Goal: Information Seeking & Learning: Check status

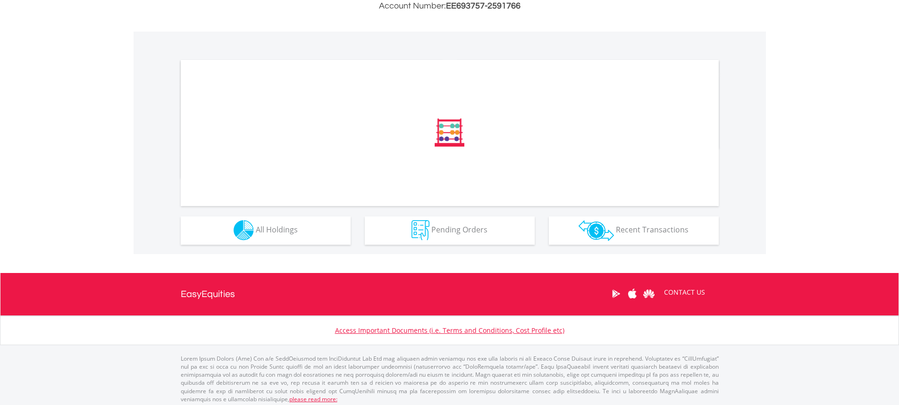
scroll to position [265, 0]
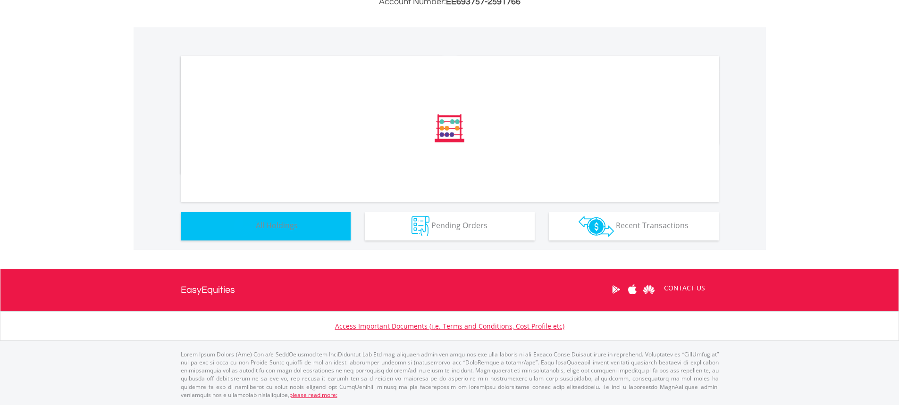
click at [300, 230] on button "Holdings All Holdings" at bounding box center [266, 226] width 170 height 28
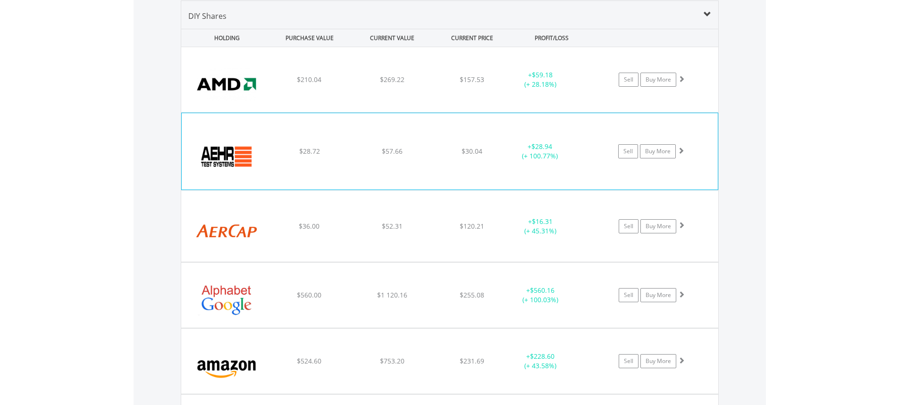
scroll to position [700, 0]
click at [506, 131] on div "﻿ Aehr Test Systems $28.72 $57.66 $30.04 + $28.94 (+ 100.77%) Sell Buy More" at bounding box center [450, 151] width 536 height 76
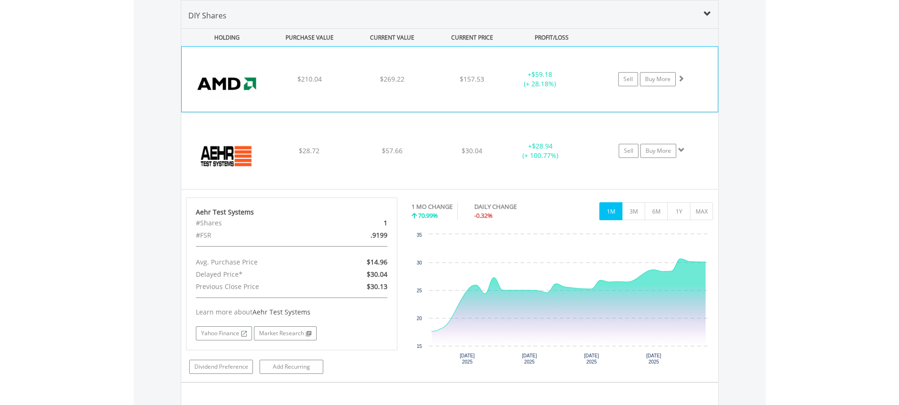
click at [496, 65] on div "﻿ Advanced Micro Devices Inc $210.04 $269.22 $157.53 + $59.18 (+ 28.18%) Sell B…" at bounding box center [450, 79] width 536 height 65
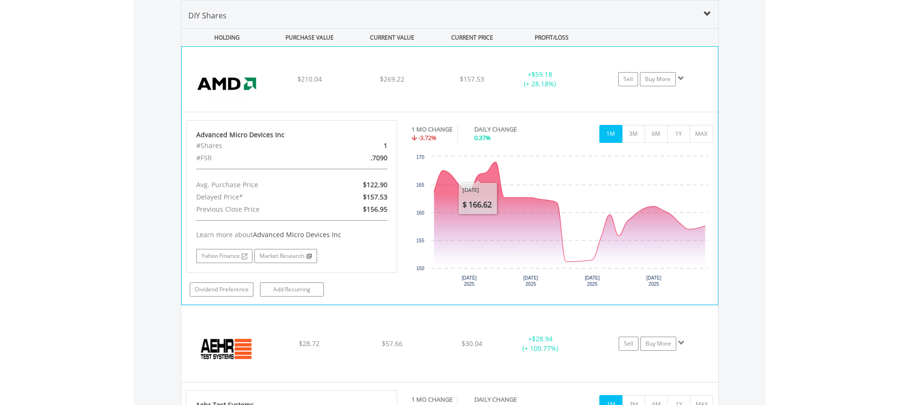
click at [511, 57] on div "﻿ Advanced Micro Devices Inc $210.04 $269.22 $157.53 + $59.18 (+ 28.18%) Sell B…" at bounding box center [450, 79] width 536 height 65
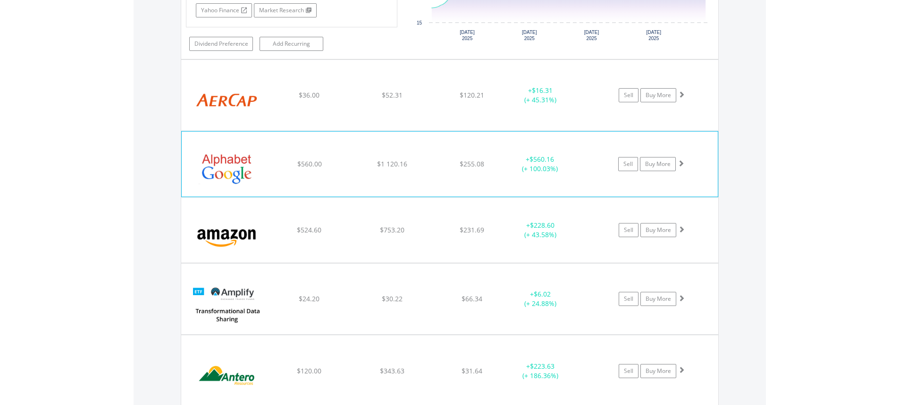
scroll to position [1030, 0]
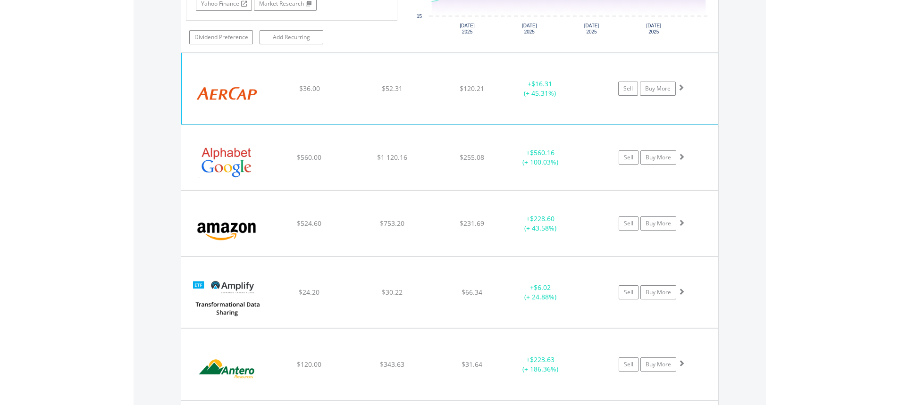
click at [493, 77] on div "﻿ AerCap Holdings NV $36.00 $52.31 $120.21 + $16.31 (+ 45.31%) Sell Buy More" at bounding box center [450, 88] width 536 height 71
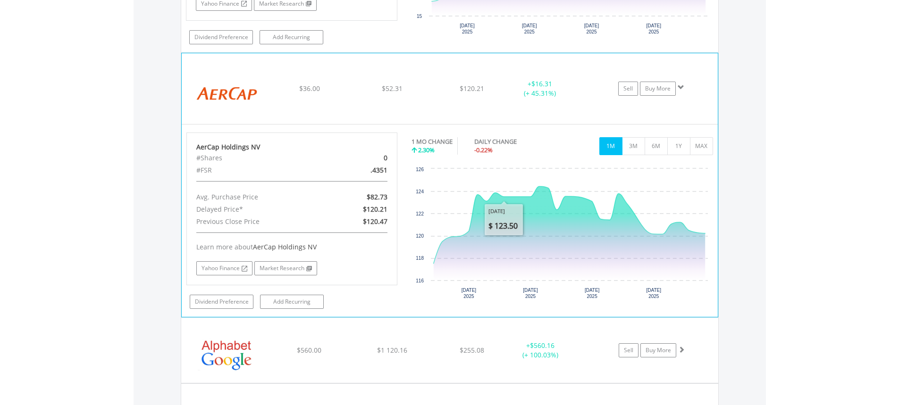
click at [482, 69] on div "﻿ AerCap Holdings NV $36.00 $52.31 $120.21 + $16.31 (+ 45.31%) Sell Buy More" at bounding box center [450, 88] width 536 height 71
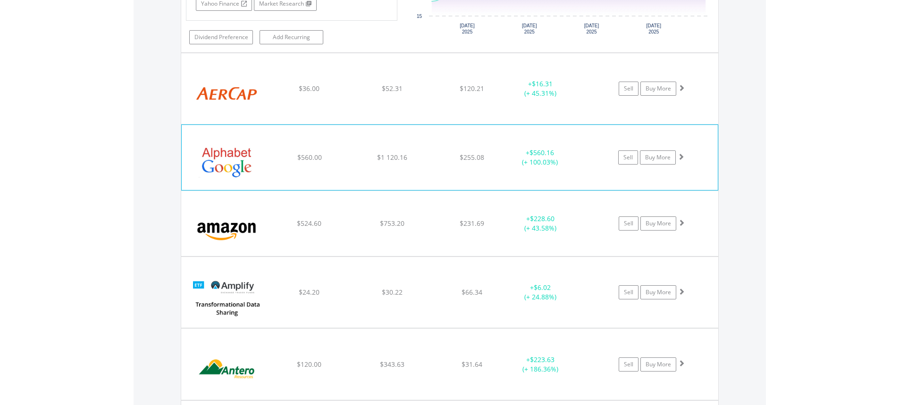
click at [510, 156] on div "+ $560.16 (+ 100.03%)" at bounding box center [539, 157] width 71 height 19
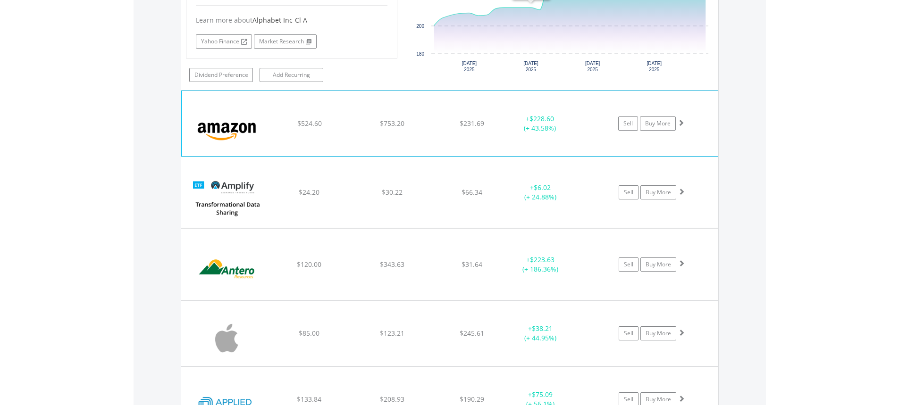
scroll to position [1360, 0]
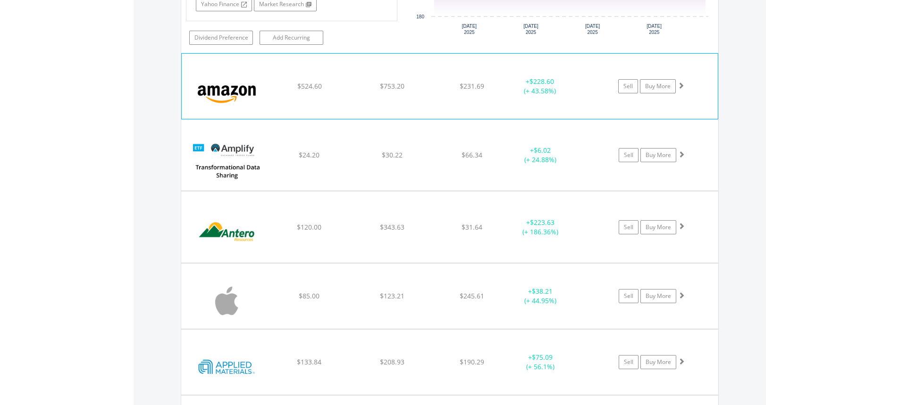
click at [586, 75] on div "﻿ [DOMAIN_NAME] Inc $524.60 $753.20 $231.69 + $228.60 (+ 43.58%) Sell Buy More" at bounding box center [450, 86] width 536 height 65
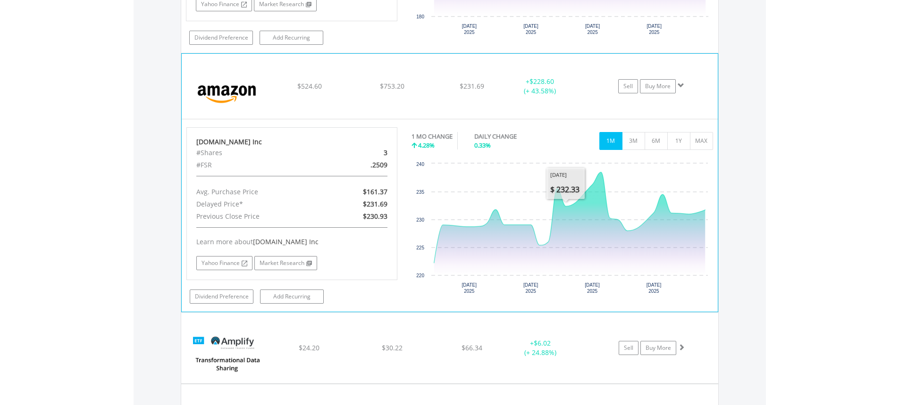
click at [577, 69] on div "﻿ [DOMAIN_NAME] Inc $524.60 $753.20 $231.69 + $228.60 (+ 43.58%) Sell Buy More" at bounding box center [450, 86] width 536 height 65
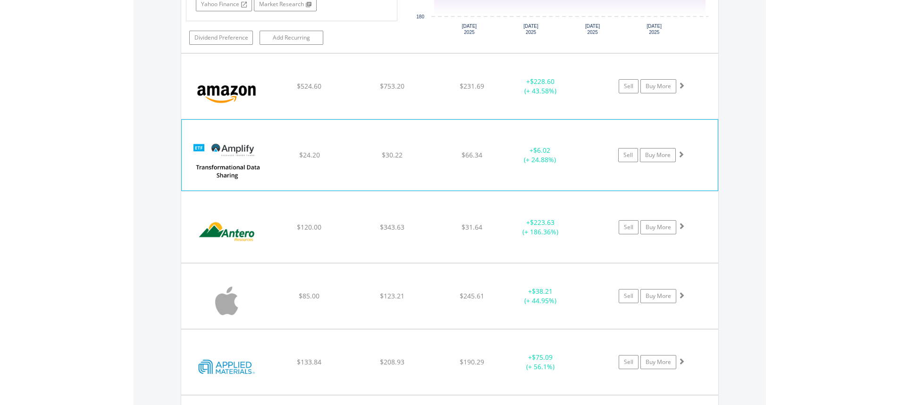
click at [571, 134] on div "﻿ Amplify Transformational Data Sharing ETF $24.20 $30.22 $66.34 + $6.02 (+ 24.…" at bounding box center [450, 155] width 536 height 71
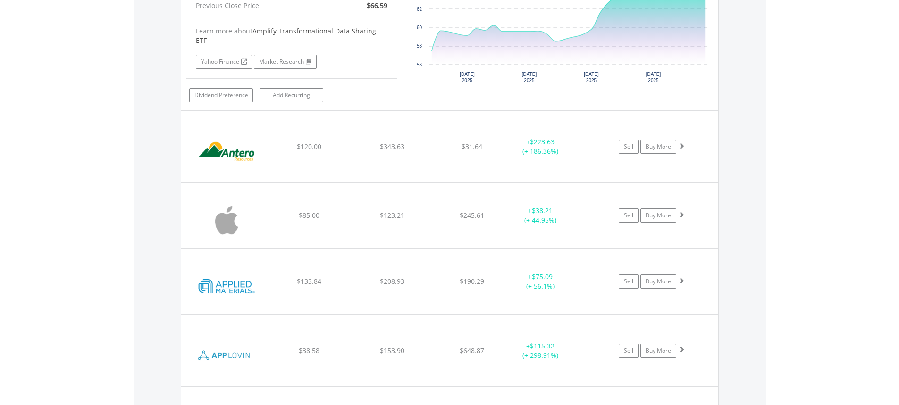
scroll to position [1644, 0]
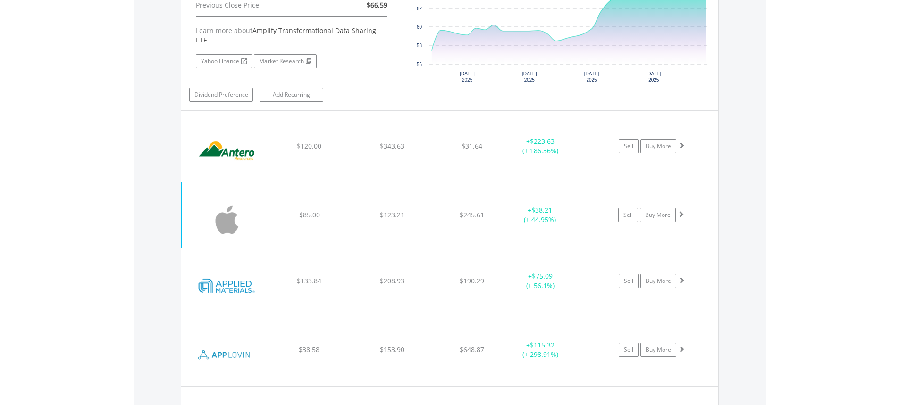
click at [586, 191] on div "﻿ Apple Inc $85.00 $123.21 $245.61 + $38.21 (+ 44.95%) Sell Buy More" at bounding box center [450, 215] width 536 height 65
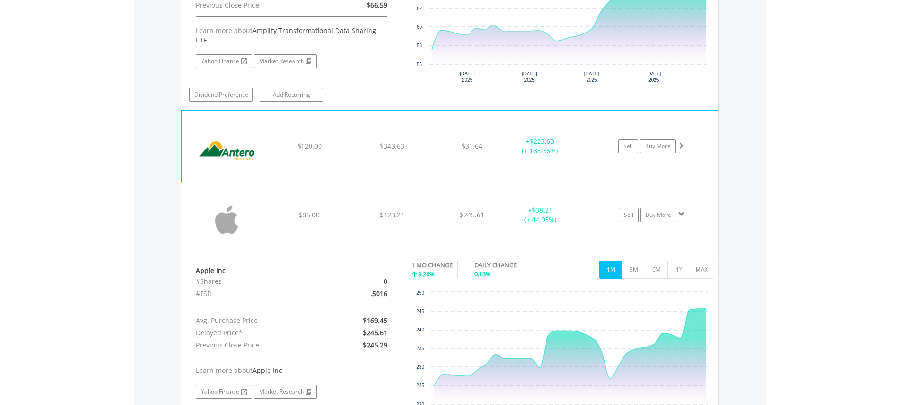
click at [587, 125] on div "﻿ Antero Resources Corp $120.00 $343.63 $31.64 + $223.63 (+ 186.36%) Sell Buy M…" at bounding box center [450, 146] width 536 height 71
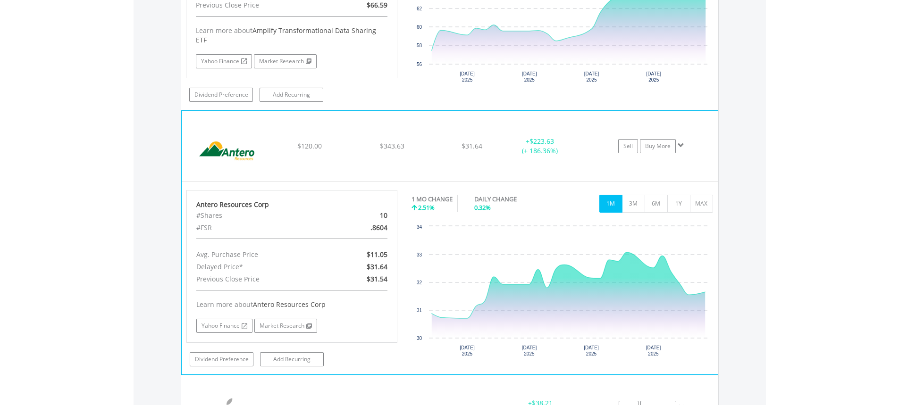
click at [580, 137] on div "+ $223.63 (+ 186.36%)" at bounding box center [551, 146] width 94 height 19
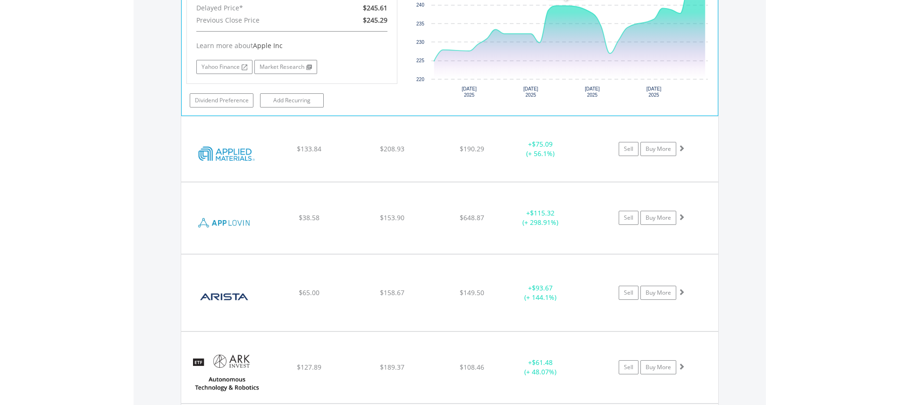
scroll to position [1974, 0]
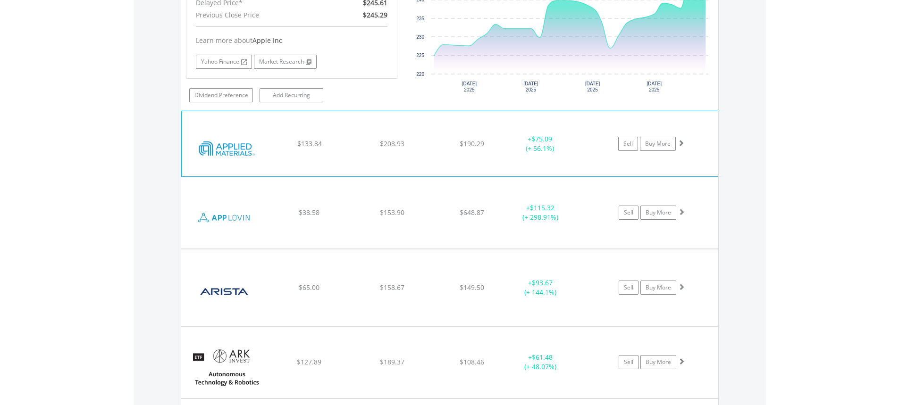
click at [576, 141] on div "+ $75.09 (+ 56.1%)" at bounding box center [551, 143] width 94 height 19
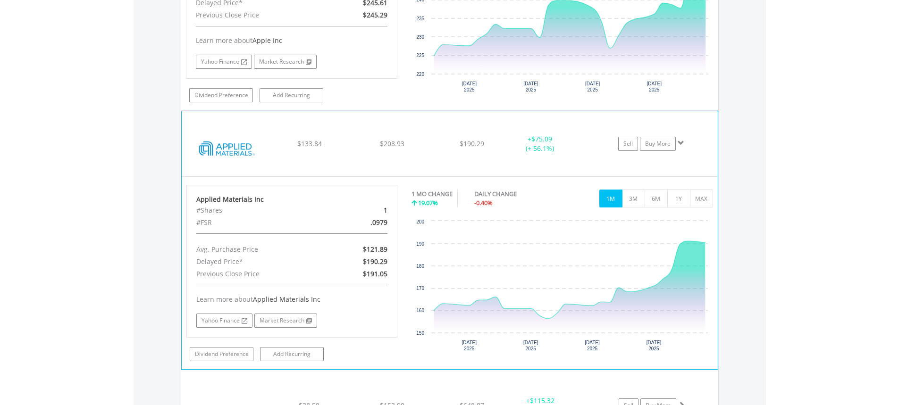
click at [598, 119] on div "﻿ Applied Materials Inc $133.84 $208.93 $190.29 + $75.09 (+ 56.1%) Sell Buy More" at bounding box center [450, 143] width 536 height 65
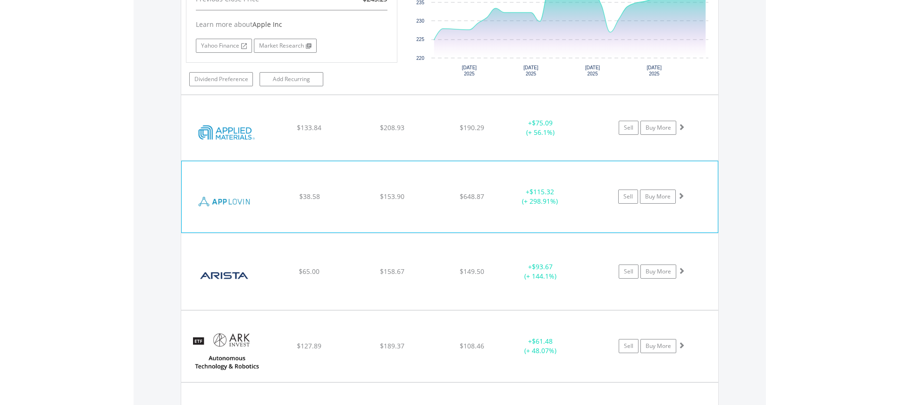
scroll to position [2021, 0]
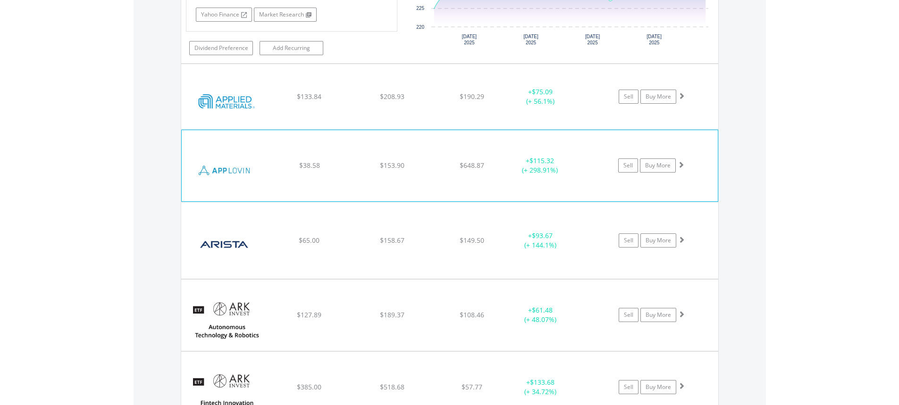
click at [579, 135] on div "﻿ AppLovin Corp $38.58 $153.90 $648.87 + $115.32 (+ 298.91%) Sell Buy More" at bounding box center [450, 165] width 536 height 71
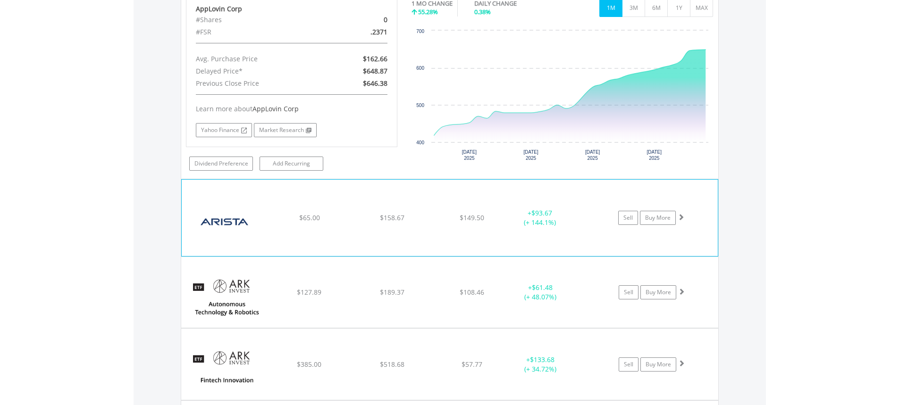
scroll to position [2257, 0]
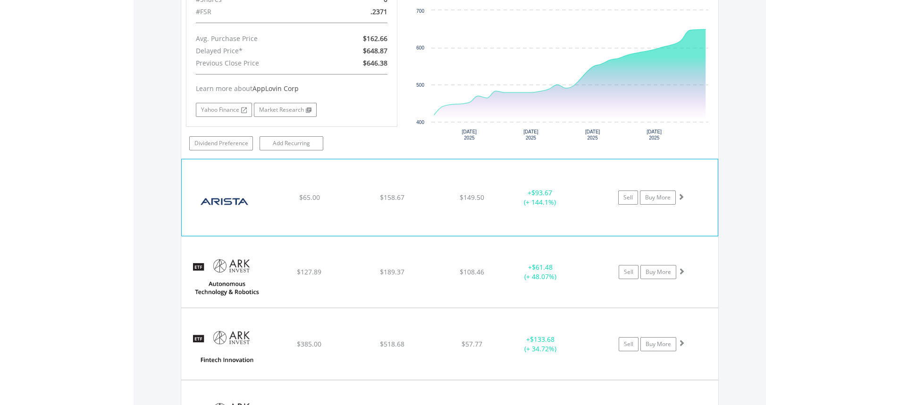
click at [589, 159] on div "﻿ Arista Networks Inc $65.00 $158.67 $149.50 + $93.67 (+ 144.1%) Sell Buy More" at bounding box center [450, 197] width 536 height 76
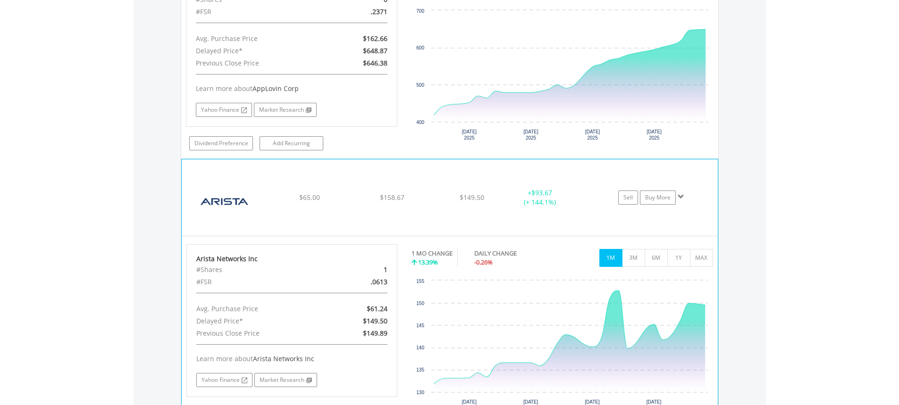
click at [590, 188] on div at bounding box center [588, 188] width 24 height 0
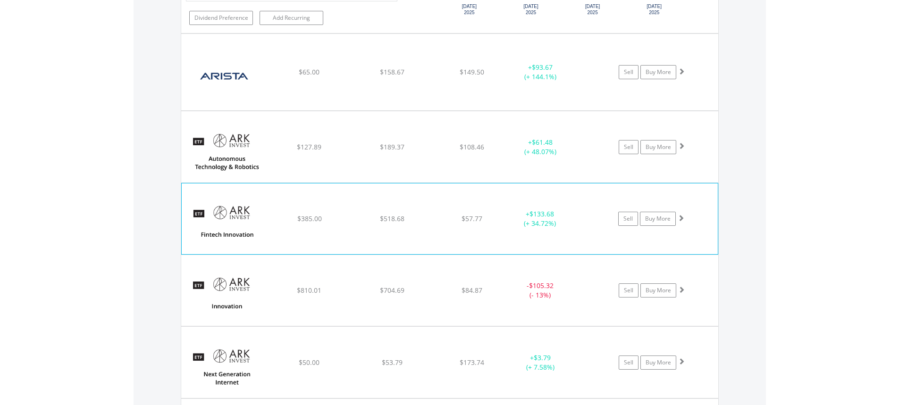
scroll to position [2304, 0]
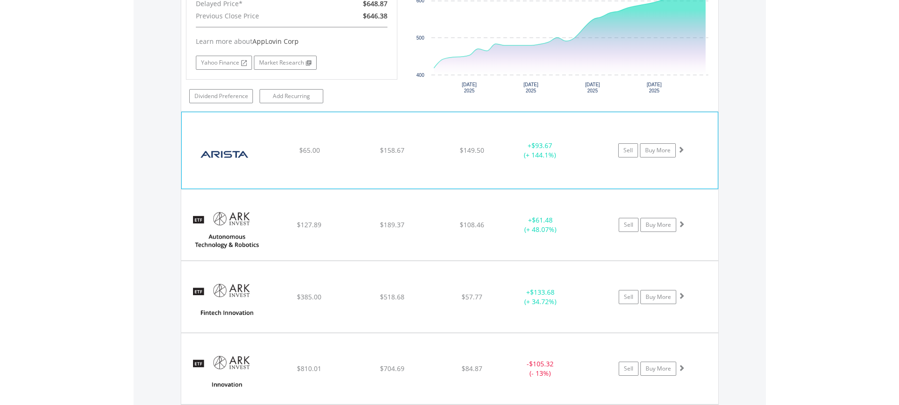
click at [575, 150] on div "+ $93.67 (+ 144.1%)" at bounding box center [539, 150] width 71 height 19
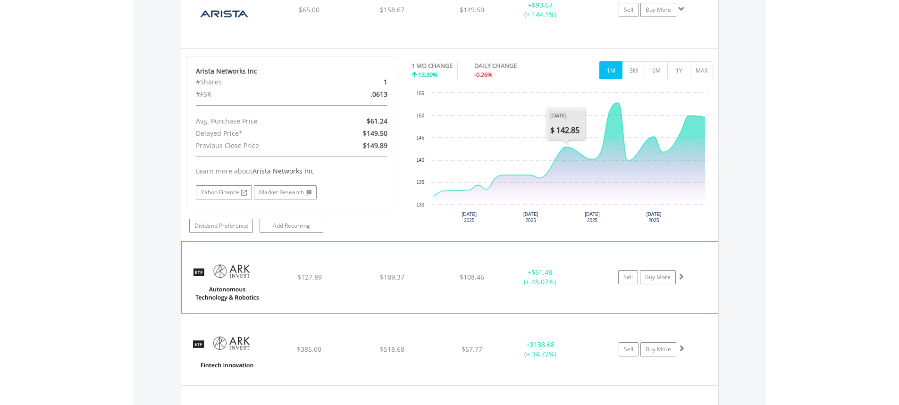
scroll to position [2446, 0]
click at [599, 249] on div "﻿ ARK Autonomous Technology & Robotics ETF $127.89 $189.37 $108.46 + $61.48 (+ …" at bounding box center [450, 276] width 536 height 71
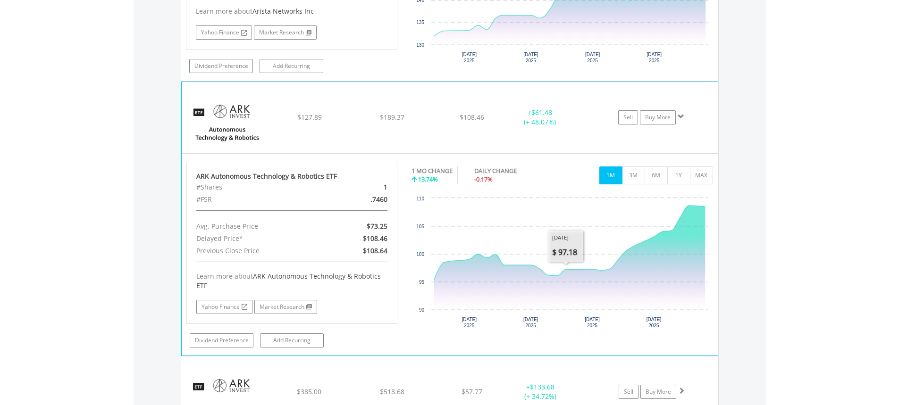
scroll to position [2682, 0]
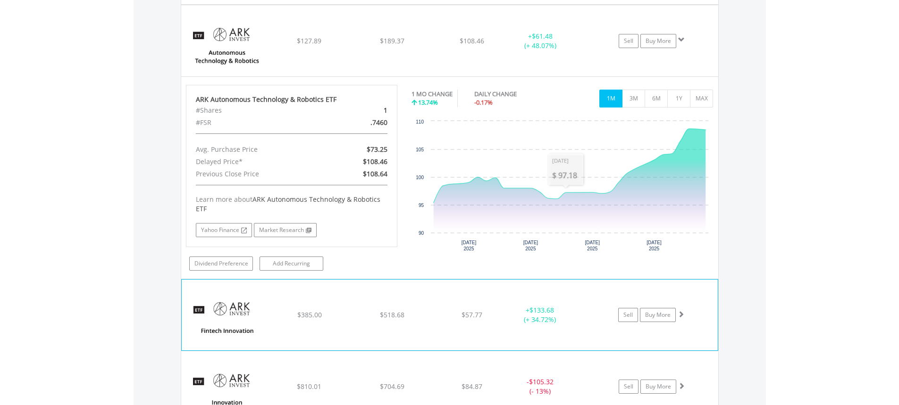
click at [571, 292] on div "﻿ ARK Fintech Innovation ETF $385.00 $518.68 $57.77 + $133.68 (+ 34.72%) Sell B…" at bounding box center [450, 315] width 536 height 71
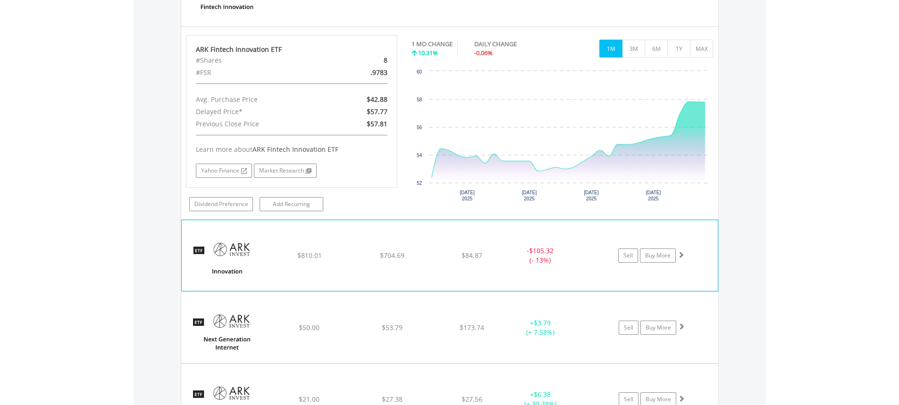
scroll to position [3012, 0]
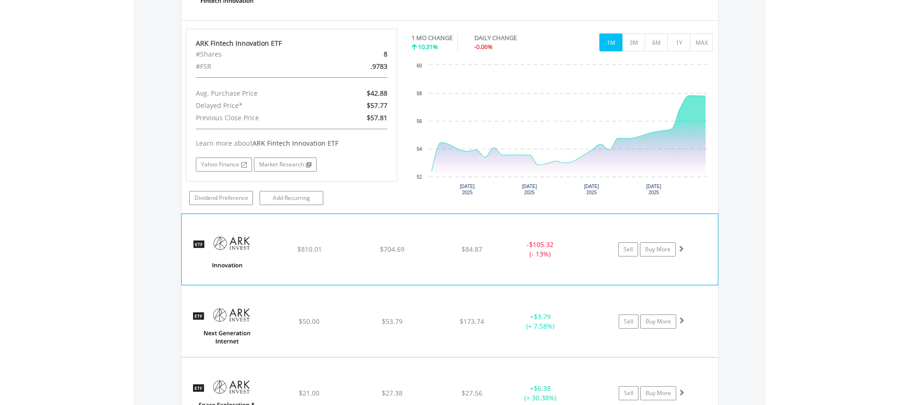
click at [577, 221] on div "﻿ ARK Innovation ETF $810.01 $704.69 $84.87 - $105.32 (- 13%) Sell Buy More" at bounding box center [450, 249] width 536 height 71
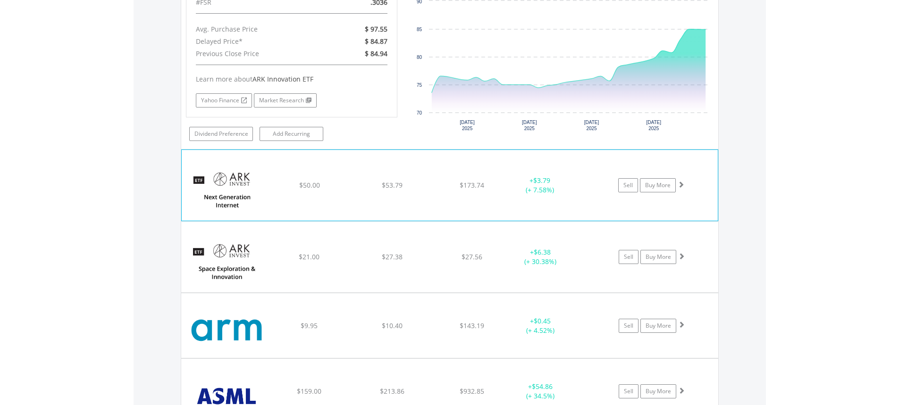
scroll to position [3389, 0]
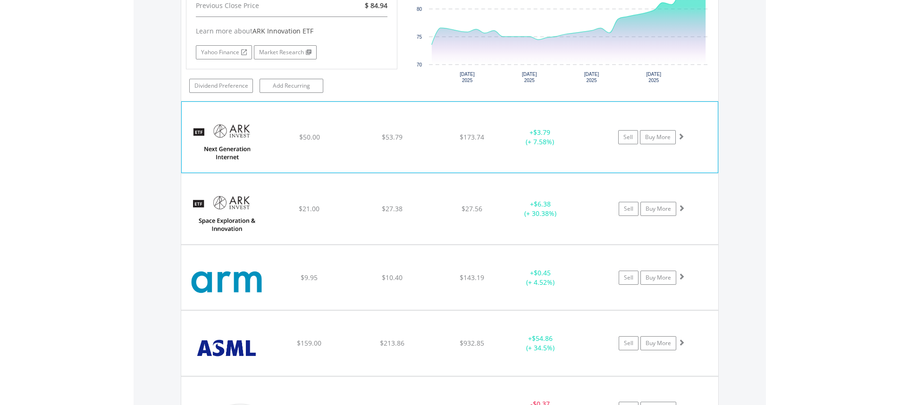
click at [590, 109] on div "﻿ ARK Next Generation Internet ETF $50.00 $53.79 $173.74 + $3.79 (+ 7.58%) Sell…" at bounding box center [450, 137] width 536 height 71
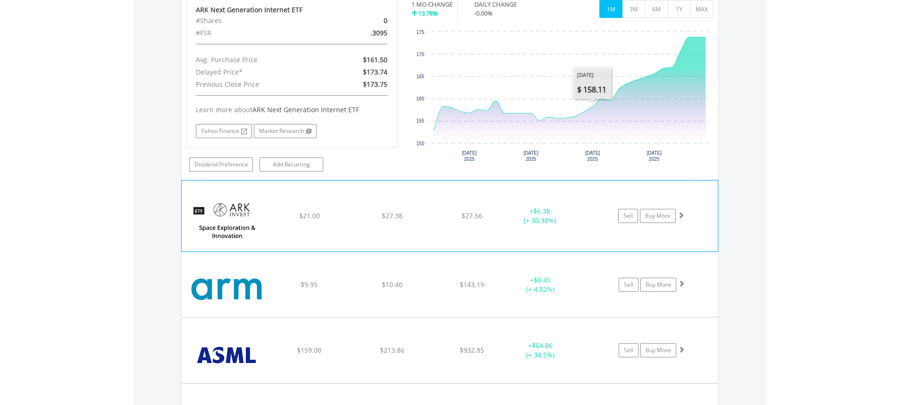
scroll to position [3578, 0]
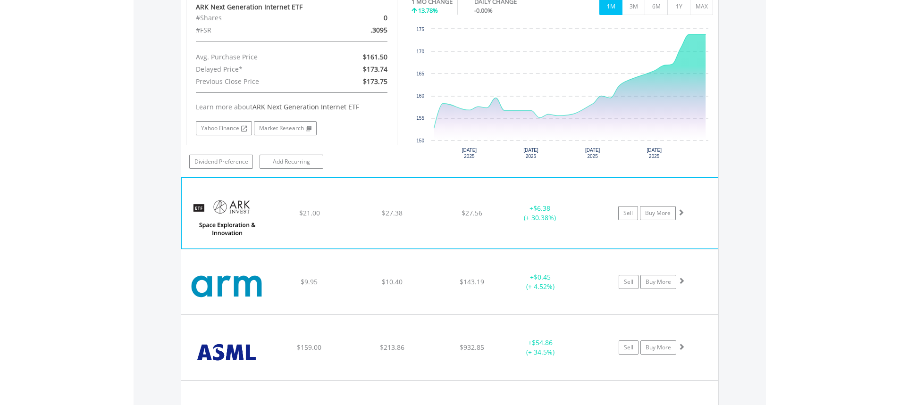
click at [594, 204] on div "+ $6.38 (+ 30.38%)" at bounding box center [551, 213] width 94 height 19
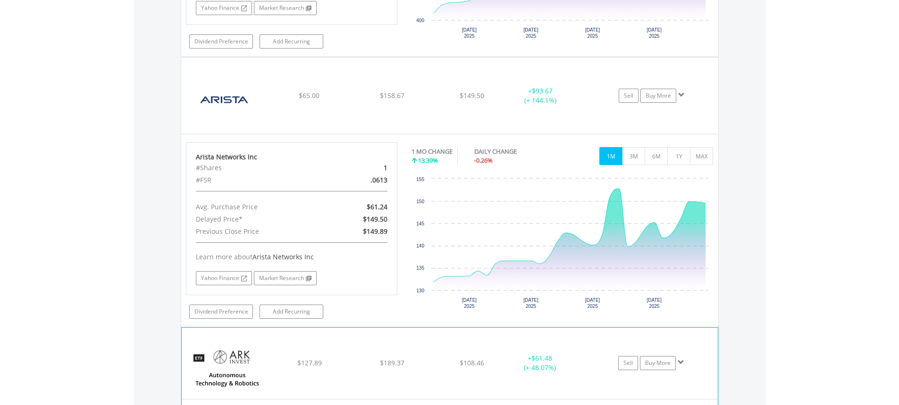
scroll to position [2351, 0]
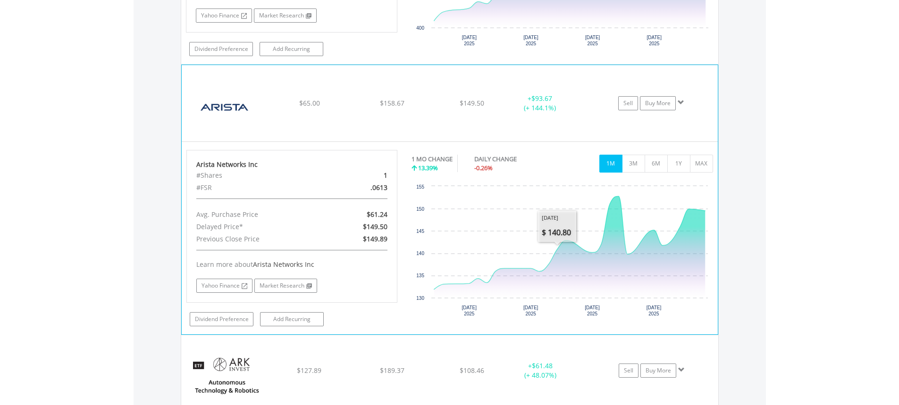
click at [590, 84] on div "﻿ Arista Networks Inc $65.00 $158.67 $149.50 + $93.67 (+ 144.1%) Sell Buy More" at bounding box center [450, 103] width 536 height 76
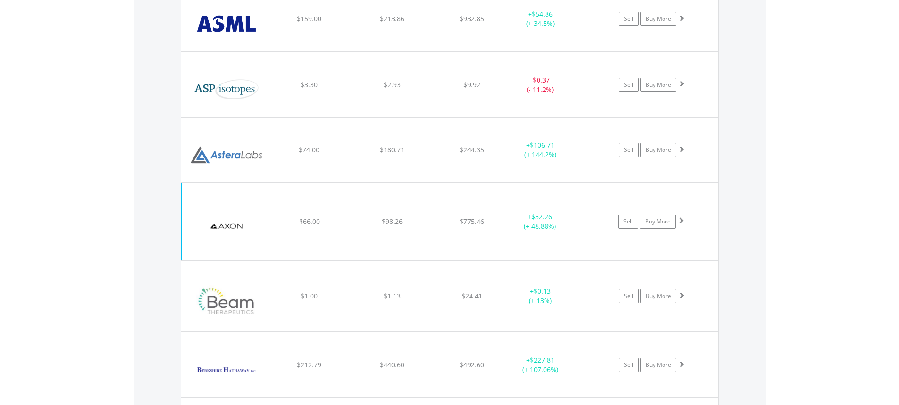
scroll to position [3861, 0]
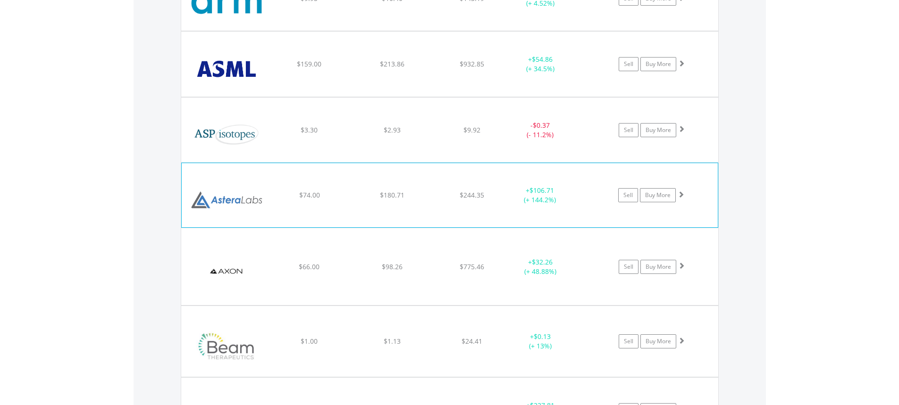
click at [573, 166] on div "﻿ Astera Labs Inc $74.00 $180.71 $244.35 + $106.71 (+ 144.2%) Sell Buy More" at bounding box center [450, 195] width 536 height 64
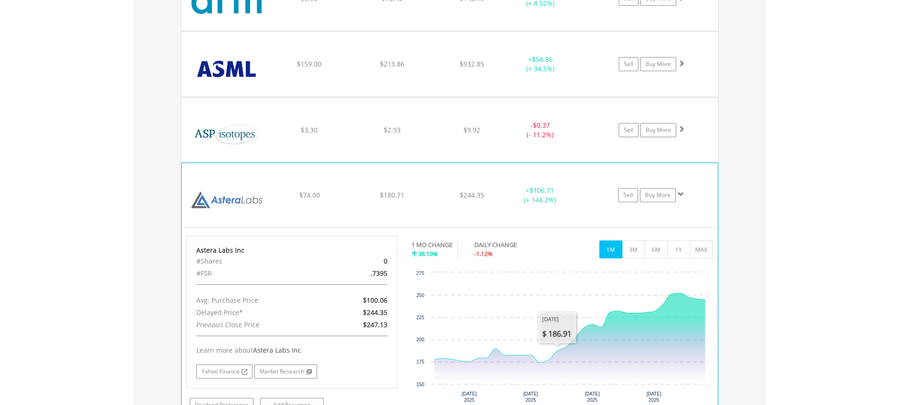
click at [590, 166] on div "﻿ Astera Labs Inc $74.00 $180.71 $244.35 + $106.71 (+ 144.2%) Sell Buy More" at bounding box center [450, 195] width 536 height 64
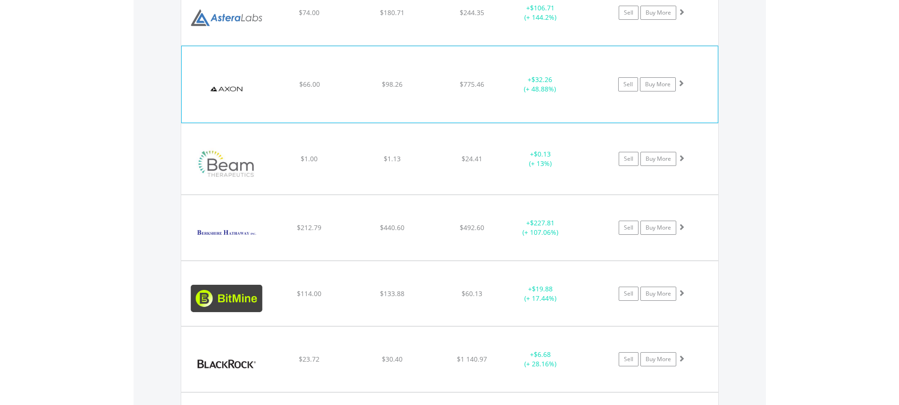
scroll to position [4050, 0]
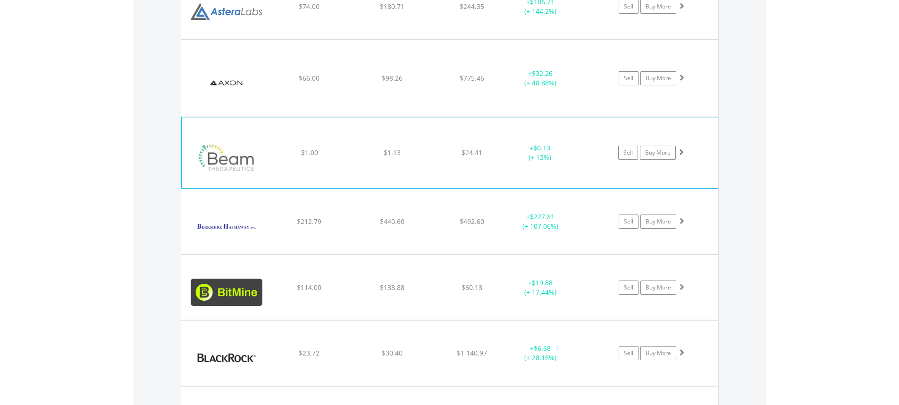
click at [585, 122] on div "﻿ Beam Therapeutics Inc $1.00 $1.13 $24.41 + $0.13 (+ 13%) Sell Buy More" at bounding box center [450, 152] width 536 height 71
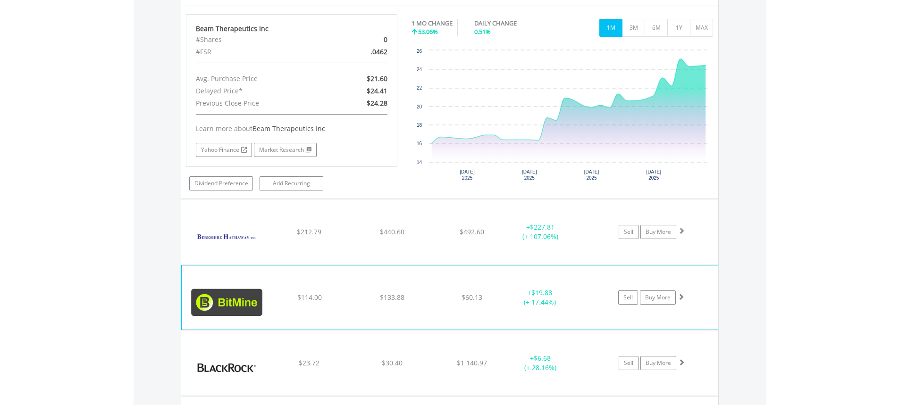
scroll to position [4239, 0]
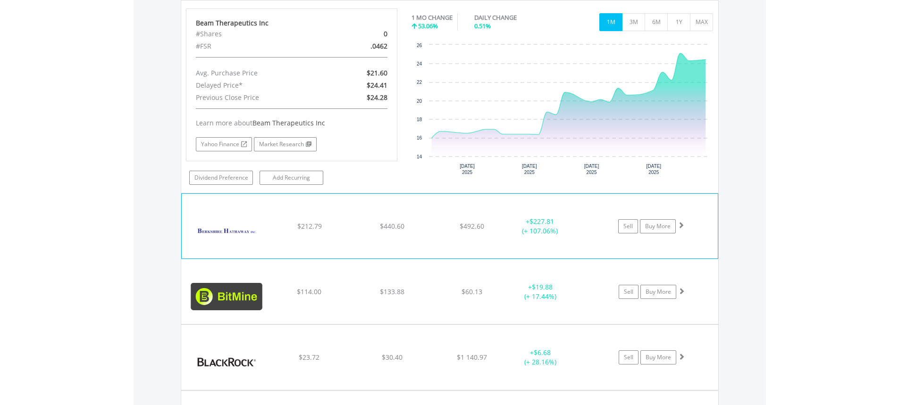
click at [599, 200] on div "﻿ Berkshire Hathaway Inc-Cl B $212.79 $440.60 $492.60 + $227.81 (+ 107.06%) Sel…" at bounding box center [450, 226] width 536 height 65
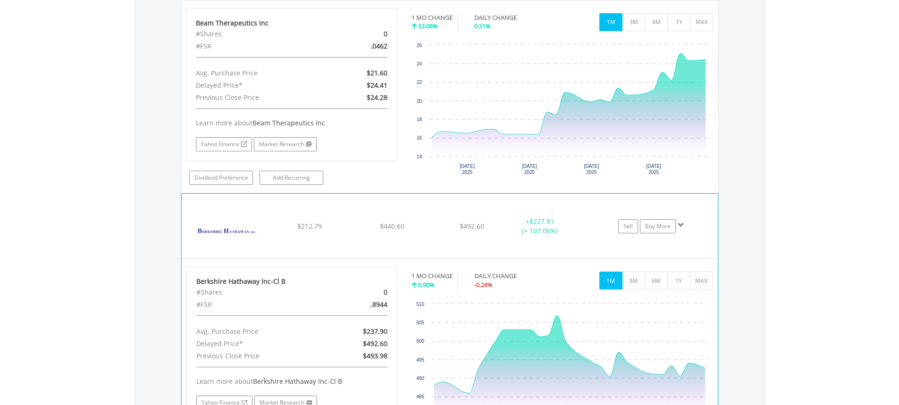
click at [589, 198] on div "﻿ Berkshire Hathaway Inc-Cl B $212.79 $440.60 $492.60 + $227.81 (+ 107.06%) Sel…" at bounding box center [450, 226] width 536 height 65
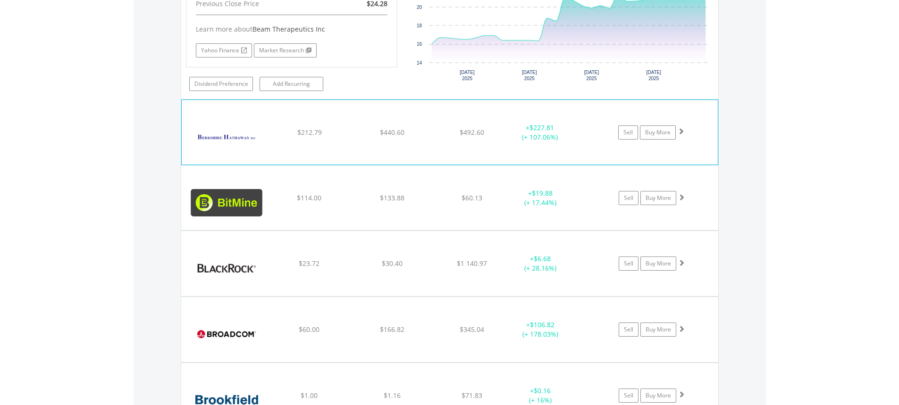
scroll to position [4333, 0]
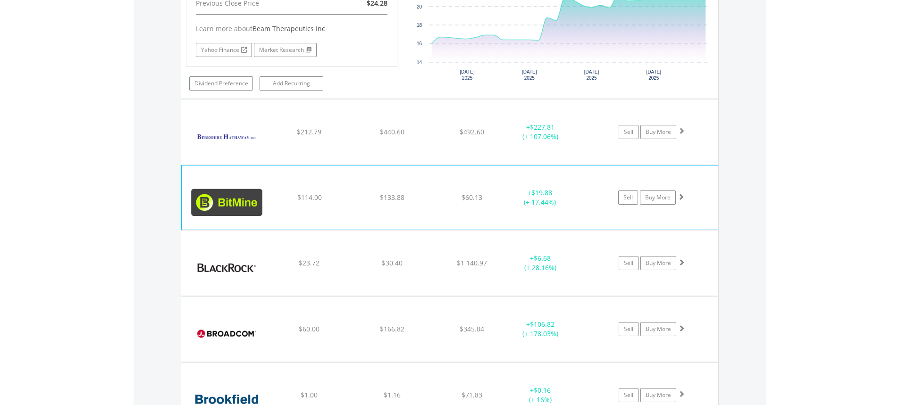
click at [583, 188] on div at bounding box center [588, 188] width 24 height 0
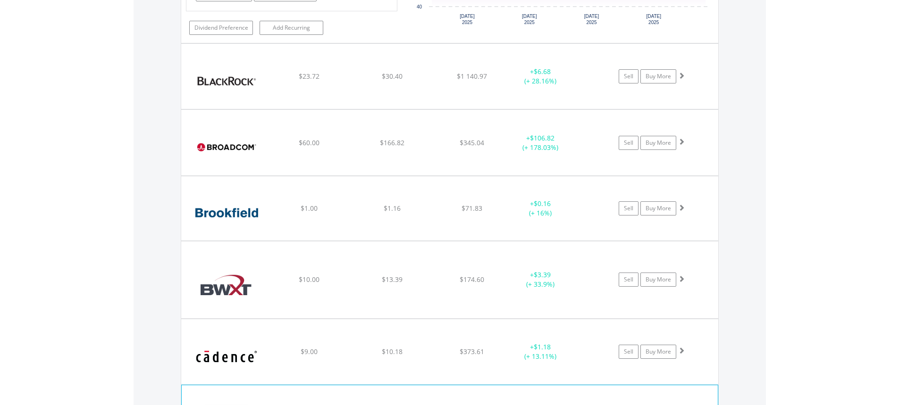
scroll to position [4758, 0]
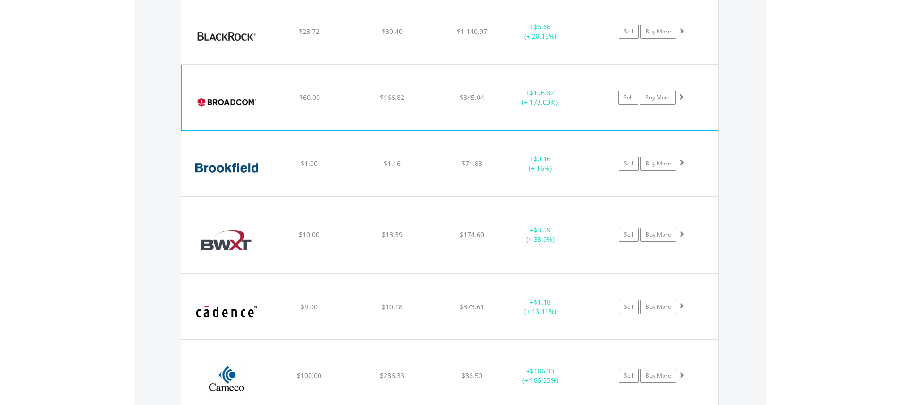
click at [578, 67] on div "﻿ Broadcom Inc $60.00 $166.82 $345.04 + $106.82 (+ 178.03%) Sell Buy More" at bounding box center [450, 97] width 536 height 65
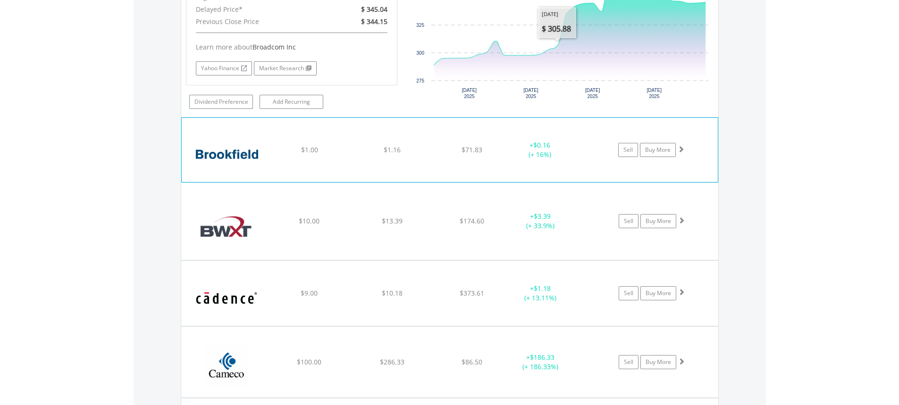
scroll to position [4994, 0]
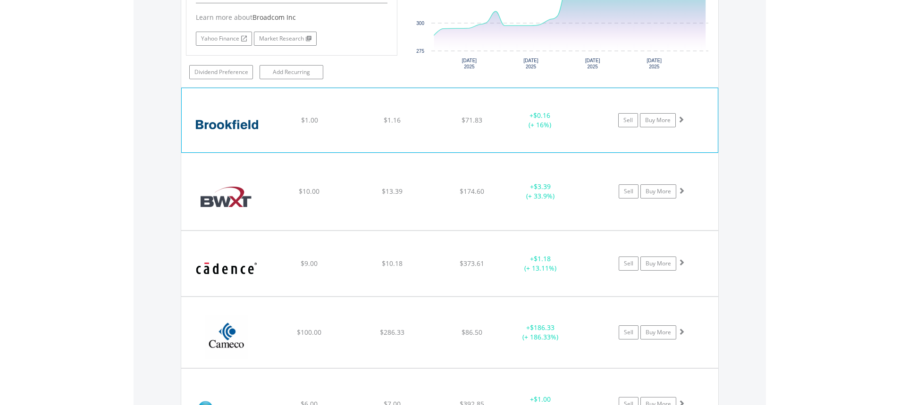
click at [574, 111] on div "+ $0.16 (+ 16%)" at bounding box center [539, 120] width 71 height 19
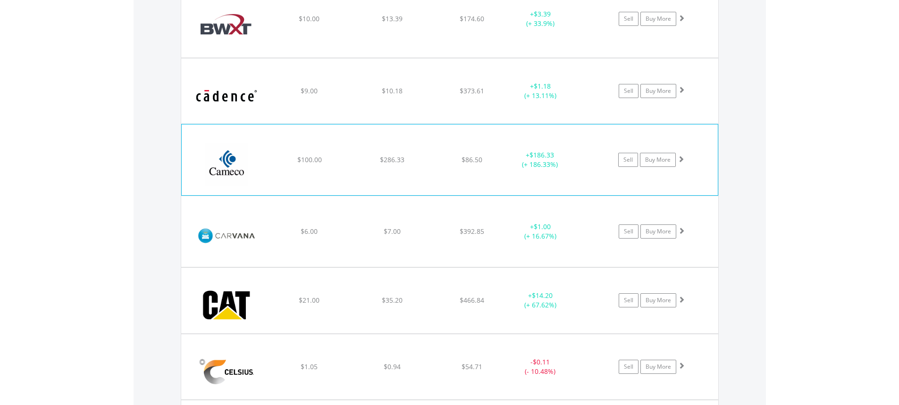
scroll to position [5372, 0]
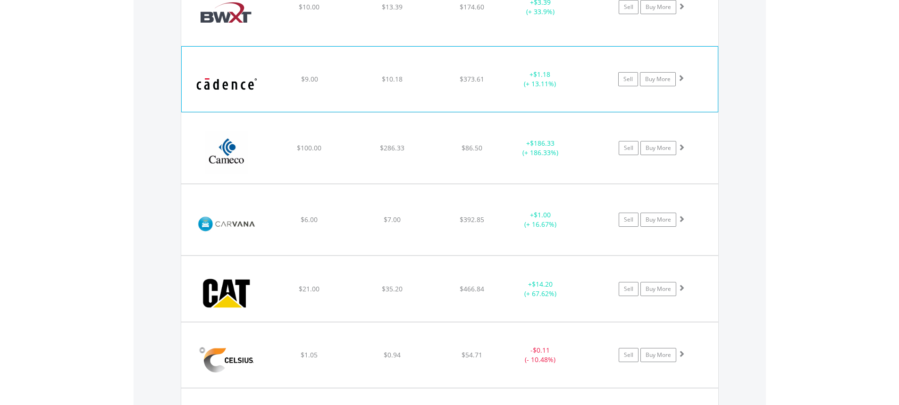
click at [568, 70] on div "+ $1.18 (+ 13.11%)" at bounding box center [539, 79] width 71 height 19
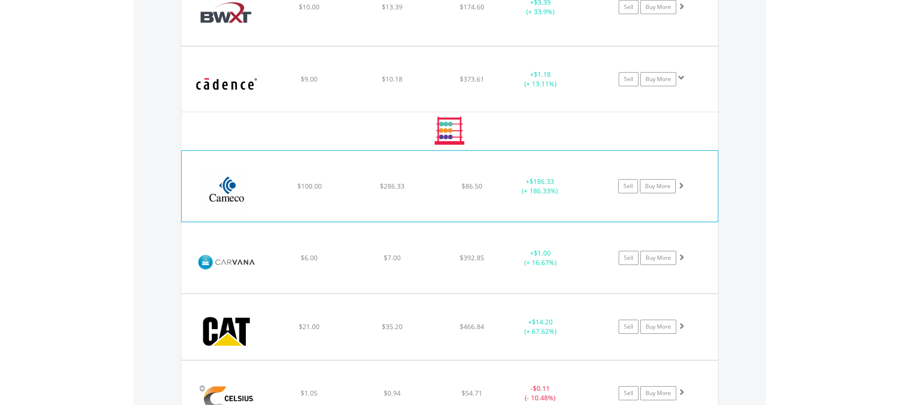
click at [584, 184] on div "+ $186.33 (+ 186.33%)" at bounding box center [551, 186] width 94 height 19
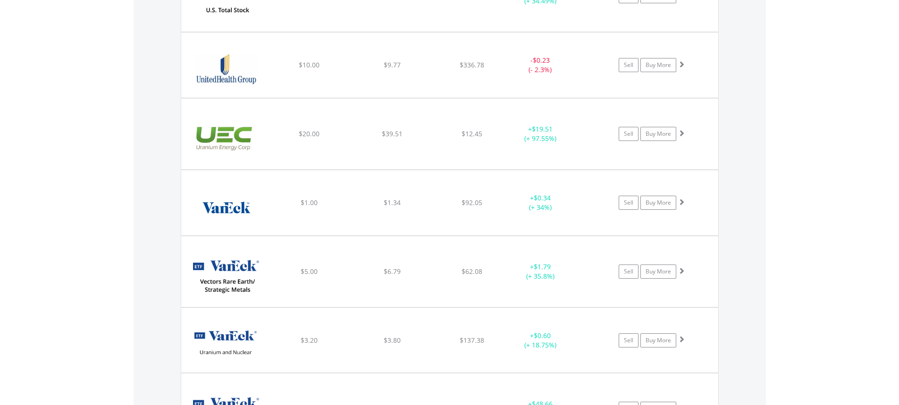
scroll to position [15376, 0]
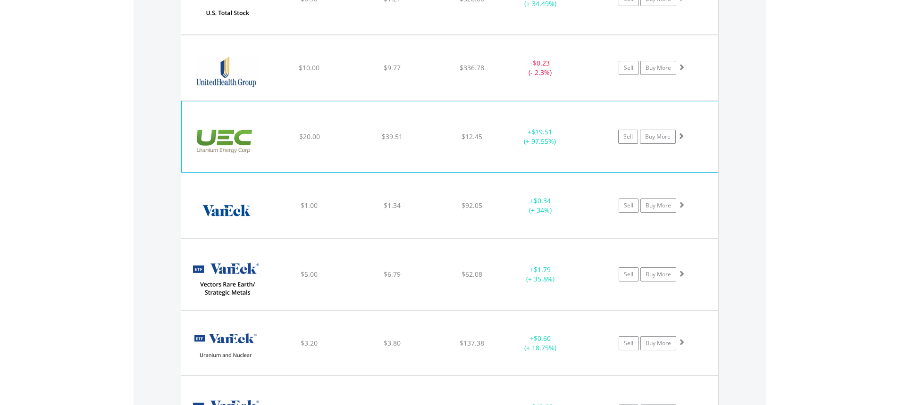
click at [509, 115] on div "﻿ Uranium Energy Corp $20.00 $39.51 $12.45 + $19.51 (+ 97.55%) Sell Buy More" at bounding box center [450, 136] width 536 height 71
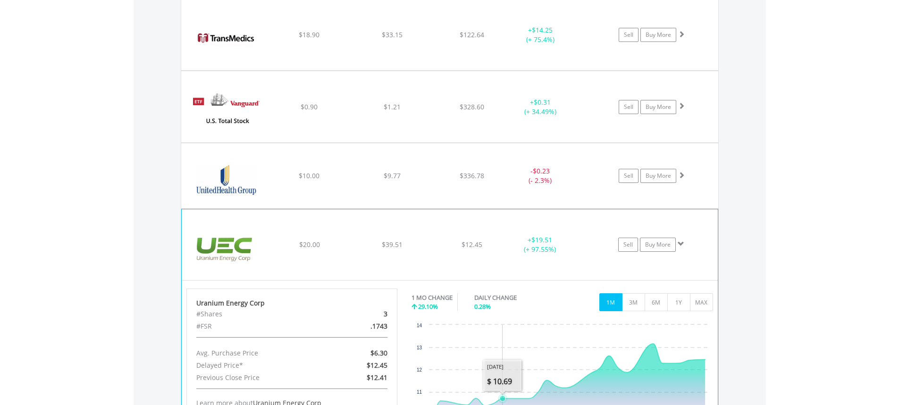
scroll to position [15234, 0]
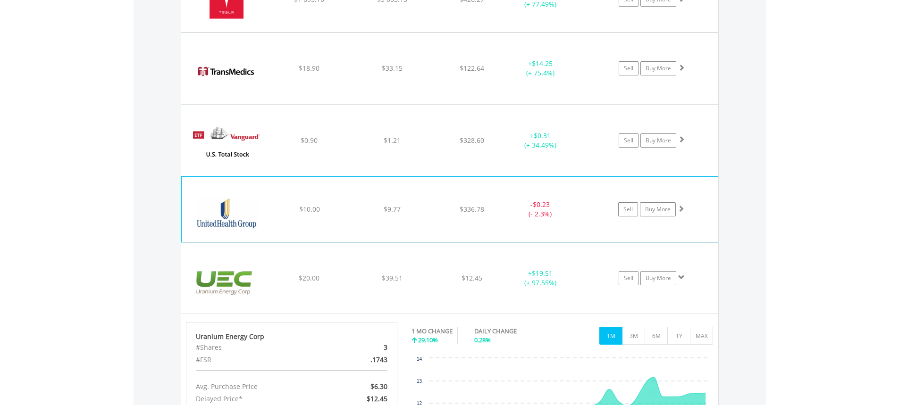
click at [499, 182] on div "﻿ Unitedhealth Group Inc $10.00 $9.77 $336.78 - $0.23 (- 2.3%) Sell Buy More" at bounding box center [450, 209] width 536 height 65
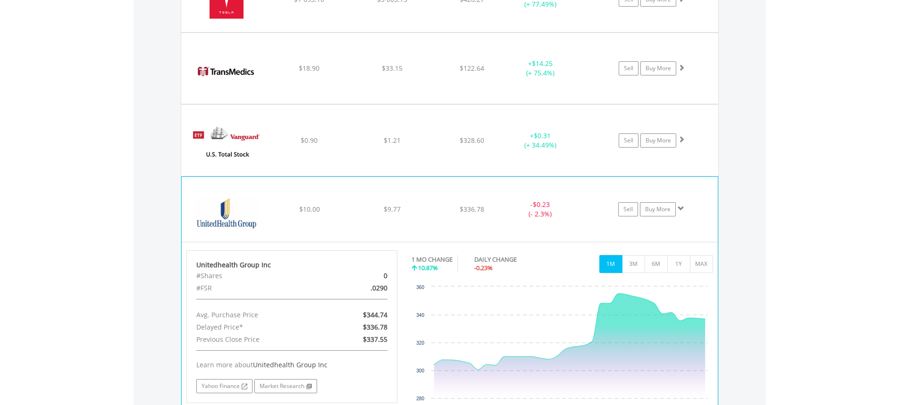
click at [502, 177] on div "﻿ Unitedhealth Group Inc $10.00 $9.77 $336.78 - $0.23 (- 2.3%) Sell Buy More" at bounding box center [450, 209] width 536 height 65
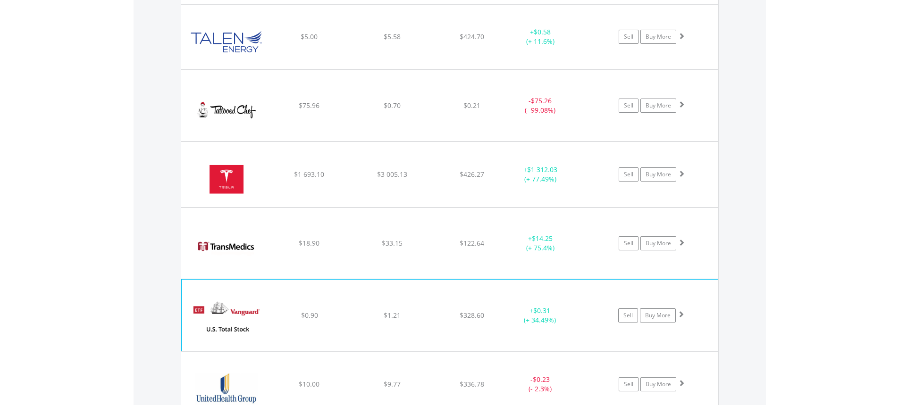
scroll to position [15046, 0]
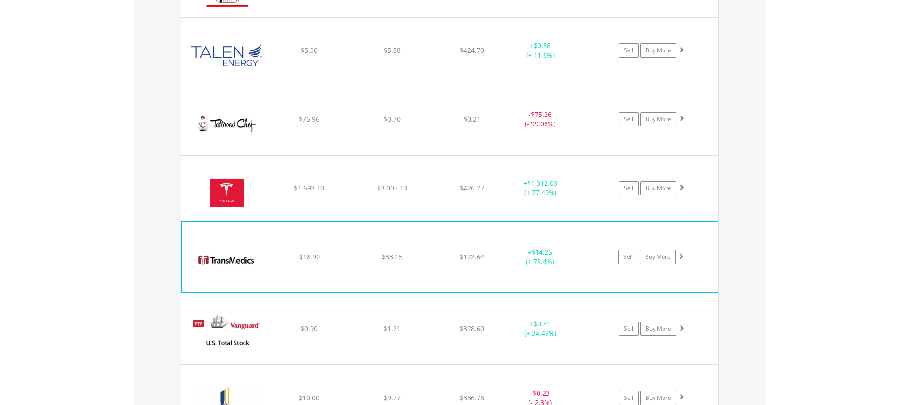
click at [506, 225] on div "﻿ TransMedics Group Inc $18.90 $33.15 $122.64 + $14.25 (+ 75.4%) Sell Buy More" at bounding box center [450, 257] width 536 height 71
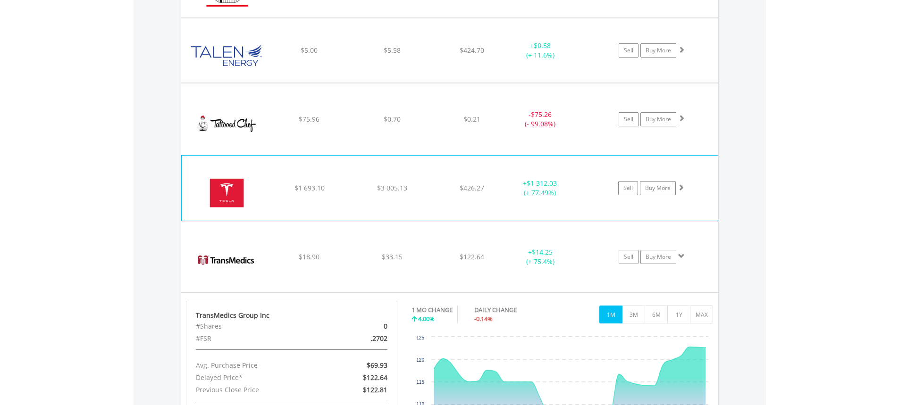
click at [502, 159] on div "﻿ Tesla Inc $1 693.10 $3 005.13 $426.27 + $1 312.03 (+ 77.49%) Sell Buy More" at bounding box center [450, 188] width 536 height 65
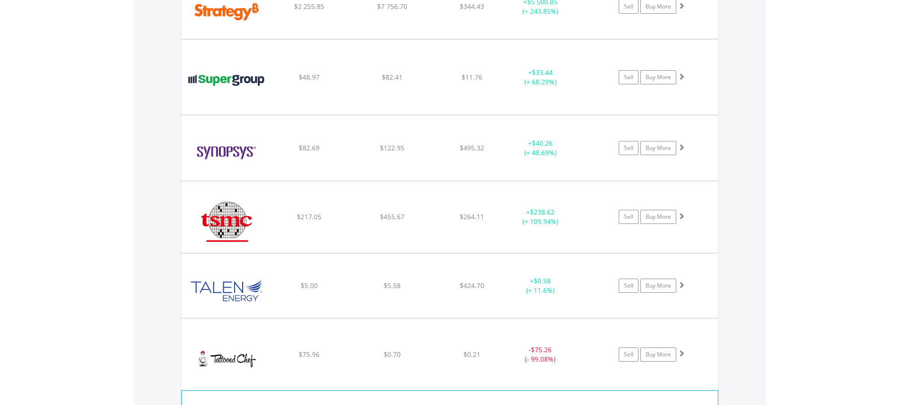
scroll to position [14810, 0]
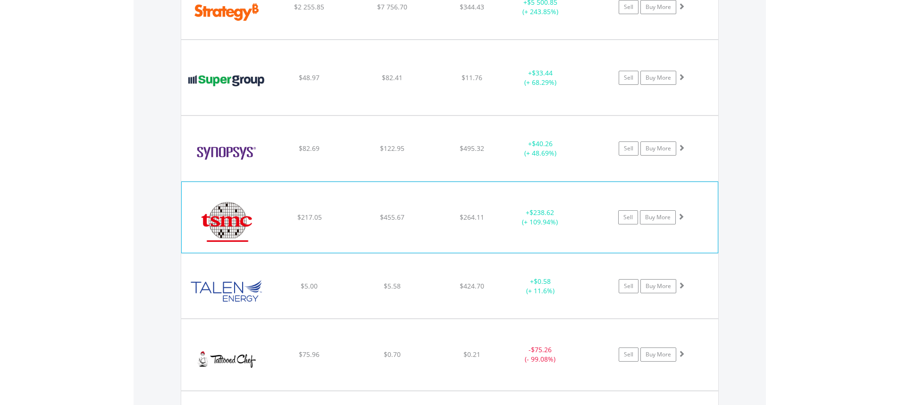
click at [514, 187] on div "﻿ Taiwan Semiconductor Manufacturing Co Ltd $217.05 $455.67 $264.11 + $238.62 (…" at bounding box center [450, 217] width 536 height 71
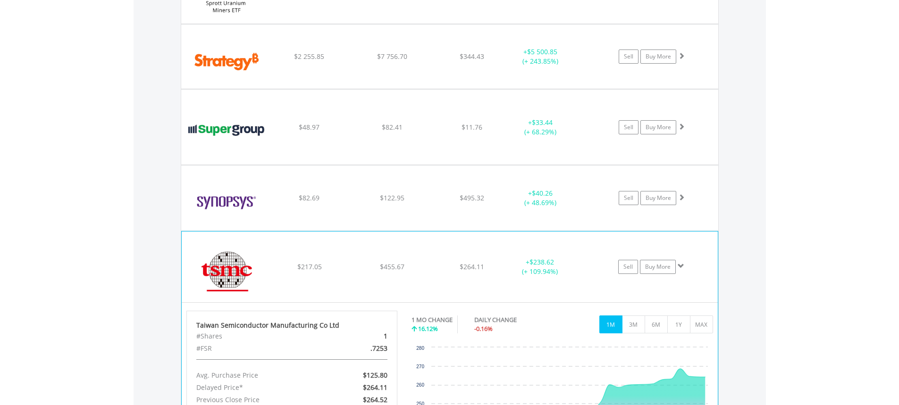
scroll to position [14715, 0]
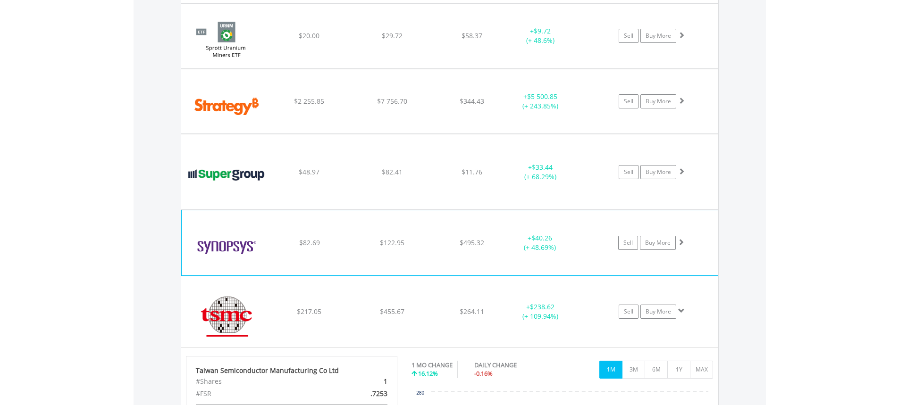
click at [511, 210] on div "﻿ Synopsys Inc $82.69 $122.95 $495.32 + $40.26 (+ 48.69%) Sell Buy More" at bounding box center [450, 242] width 536 height 65
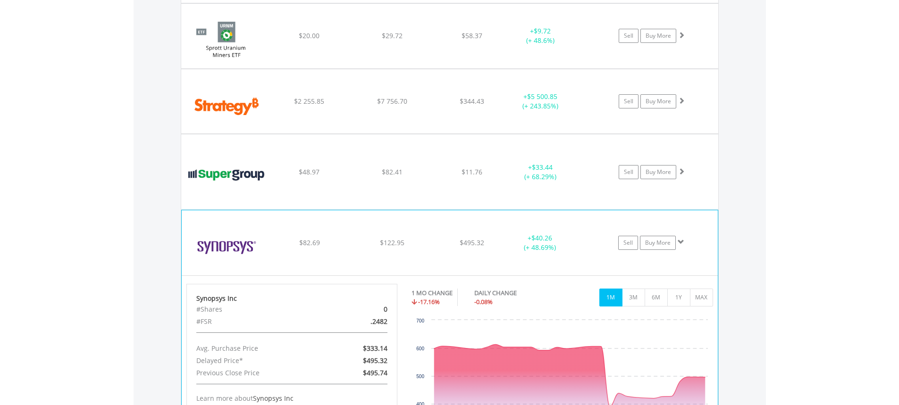
click at [504, 218] on div "﻿ Synopsys Inc $82.69 $122.95 $495.32 + $40.26 (+ 48.69%) Sell Buy More" at bounding box center [450, 242] width 536 height 65
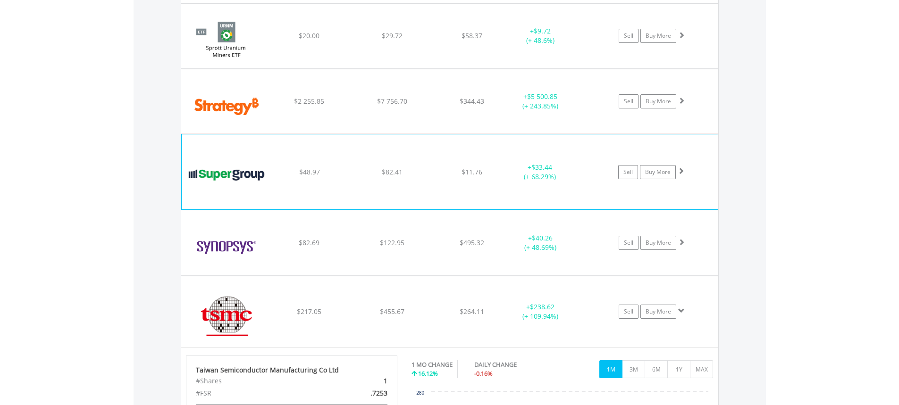
click at [492, 140] on div "﻿ Super Group SGHC Ltd $48.97 $82.41 $11.76 + $33.44 (+ 68.29%) Sell Buy More" at bounding box center [450, 171] width 536 height 75
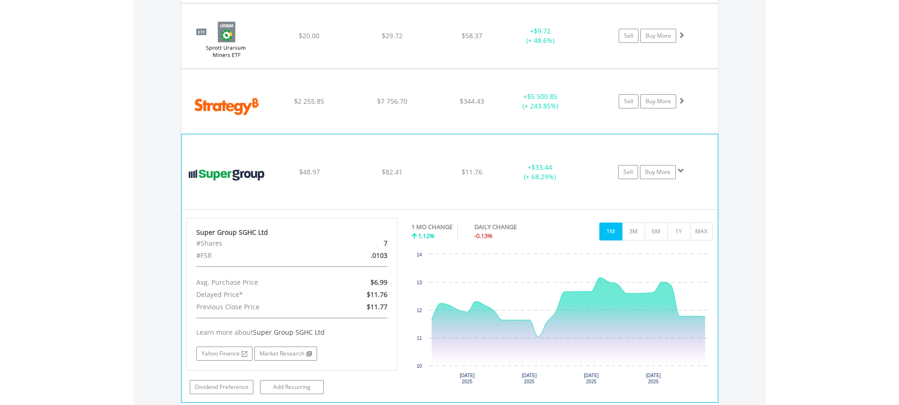
click at [506, 143] on div "﻿ Super Group SGHC Ltd $48.97 $82.41 $11.76 + $33.44 (+ 68.29%) Sell Buy More" at bounding box center [450, 171] width 536 height 75
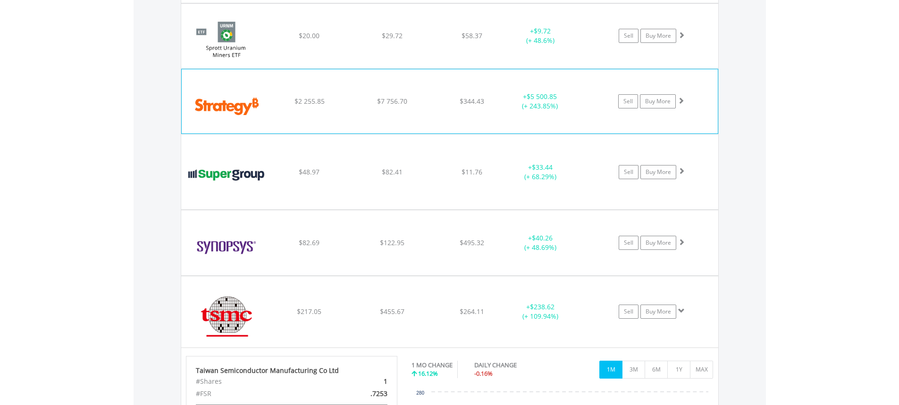
click at [510, 80] on div "﻿ Strategy Inc $2 255.85 $7 756.70 $344.43 + $5 500.85 (+ 243.85%) Sell Buy More" at bounding box center [450, 101] width 536 height 64
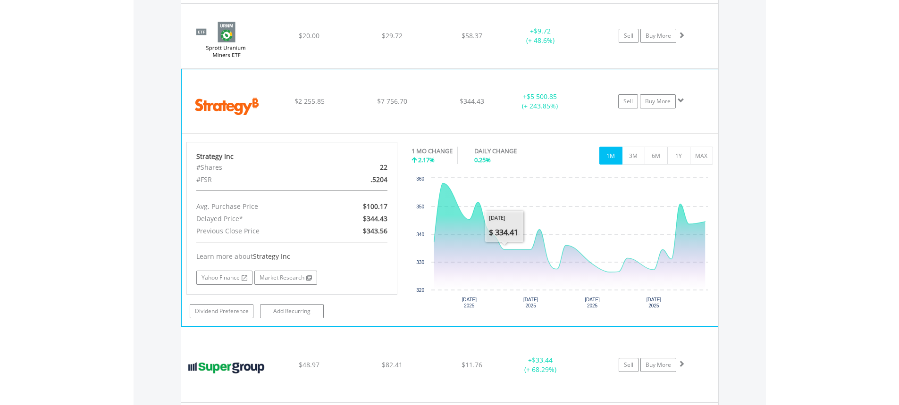
click at [496, 74] on div "﻿ Strategy Inc $2 255.85 $7 756.70 $344.43 + $5 500.85 (+ 243.85%) Sell Buy More" at bounding box center [450, 101] width 536 height 64
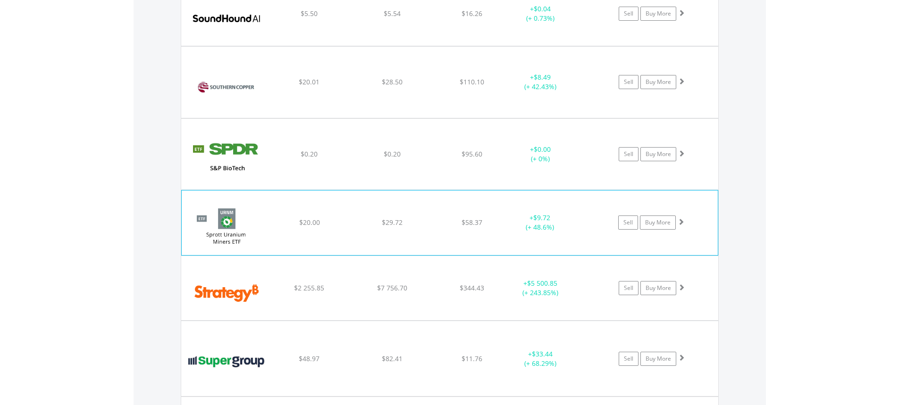
scroll to position [14527, 0]
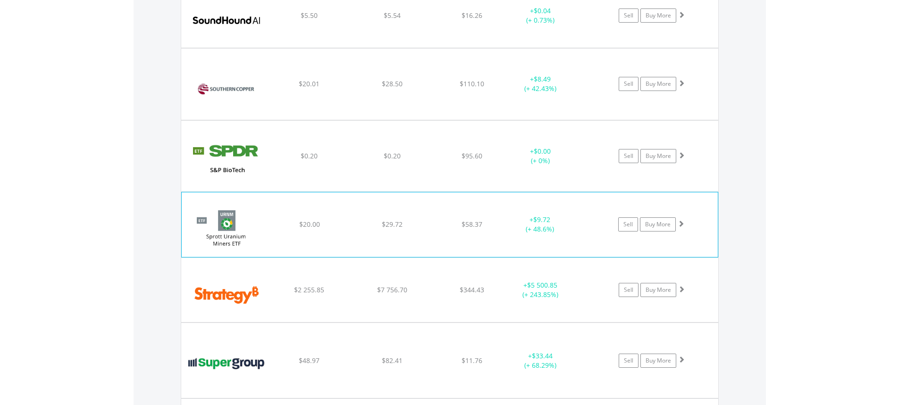
click at [493, 206] on div "﻿ Sprott Uranium Miners ETF $20.00 $29.72 $58.37 + $9.72 (+ 48.6%) Sell Buy More" at bounding box center [450, 224] width 536 height 64
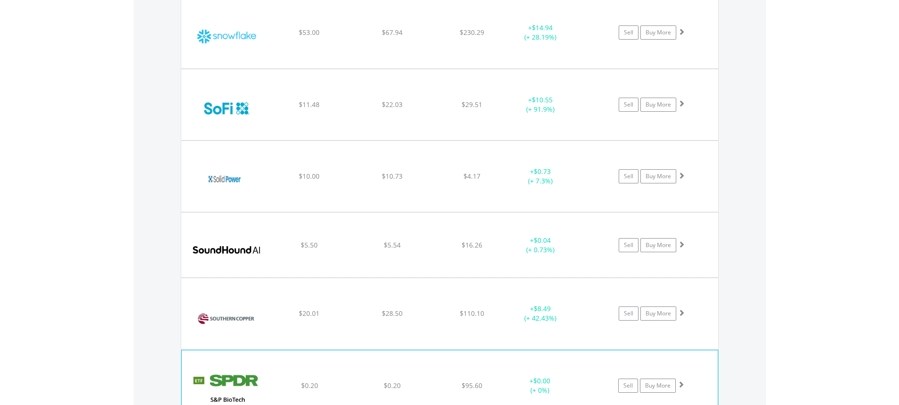
scroll to position [14291, 0]
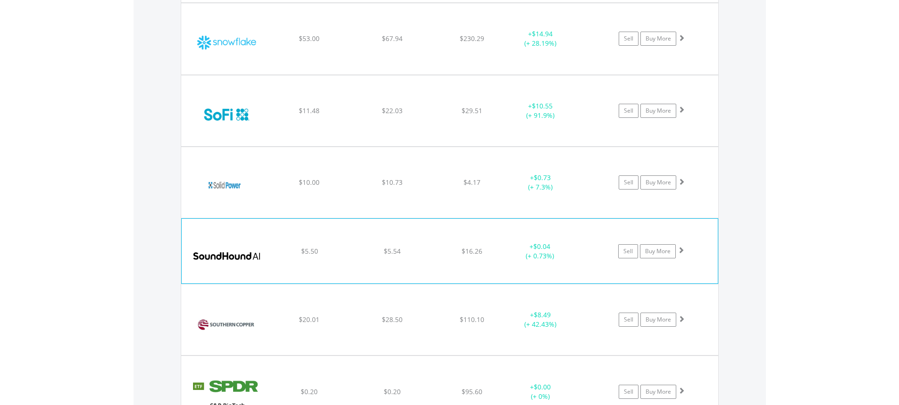
click at [496, 225] on div "﻿ SoundHound AI $5.50 $5.54 $16.26 + $0.04 (+ 0.73%) Sell Buy More" at bounding box center [450, 251] width 536 height 64
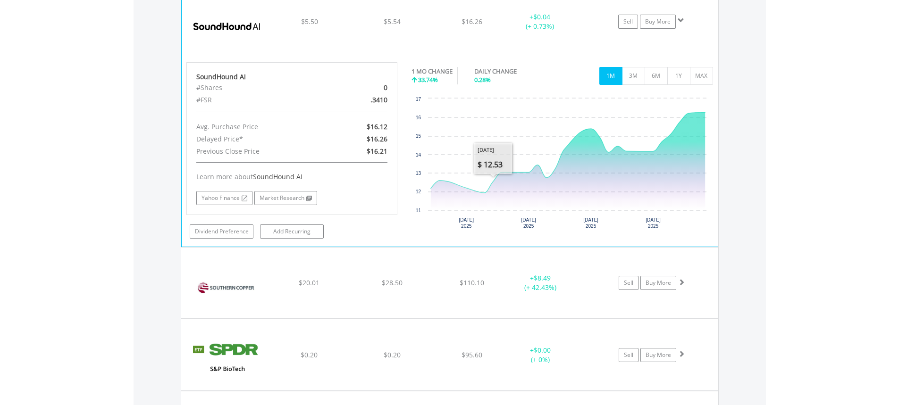
scroll to position [14527, 0]
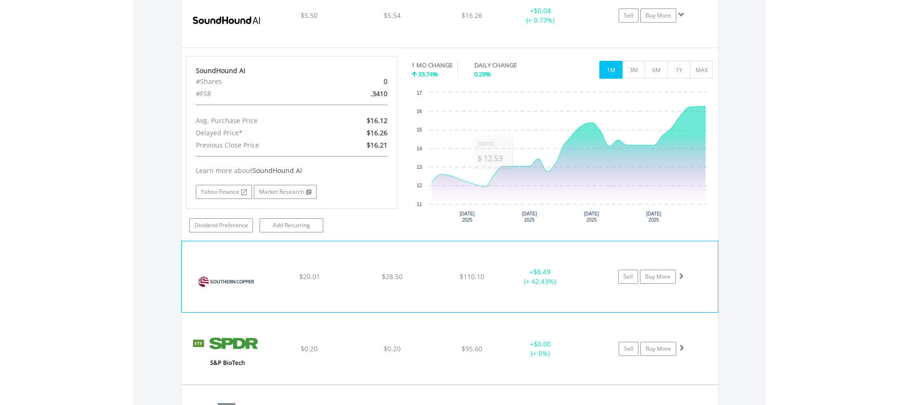
click at [493, 245] on div "﻿ Southern Copper Corp $20.01 $28.50 $110.10 + $8.49 (+ 42.43%) Sell Buy More" at bounding box center [450, 277] width 536 height 71
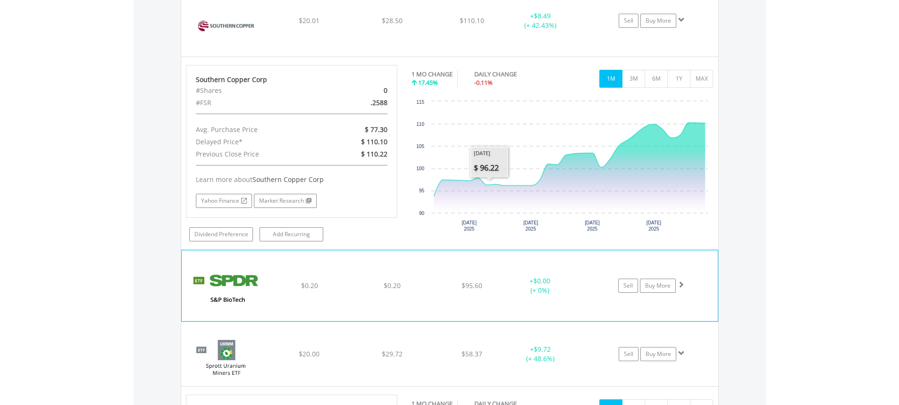
scroll to position [14810, 0]
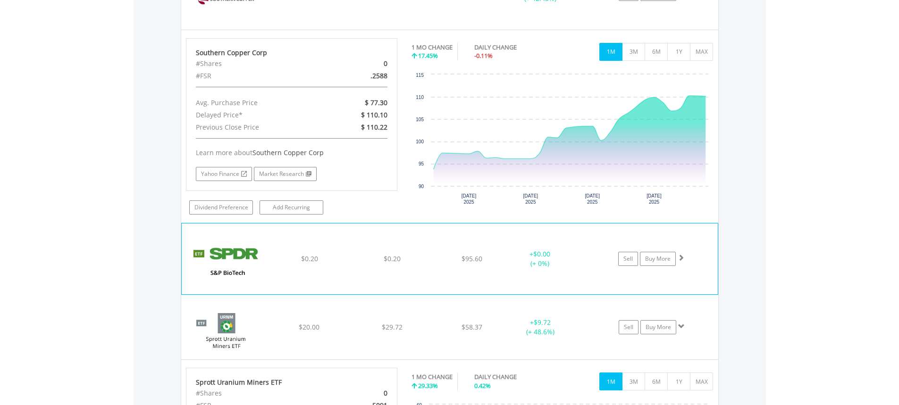
click at [497, 237] on div "﻿ SPDR S&P Biotech ETF $0.20 $0.20 $95.60 + $0.00 (+ 0%) Sell Buy More" at bounding box center [450, 259] width 536 height 71
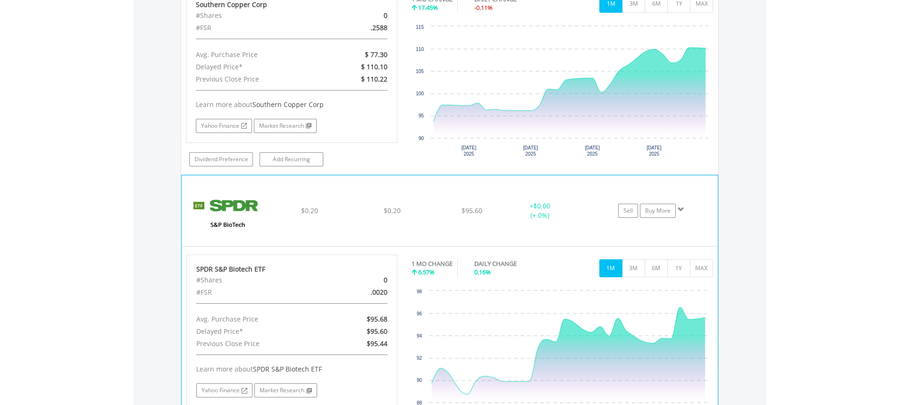
scroll to position [14857, 0]
click at [520, 183] on div "﻿ SPDR S&P Biotech ETF $0.20 $0.20 $95.60 + $0.00 (+ 0%) Sell Buy More" at bounding box center [450, 211] width 536 height 71
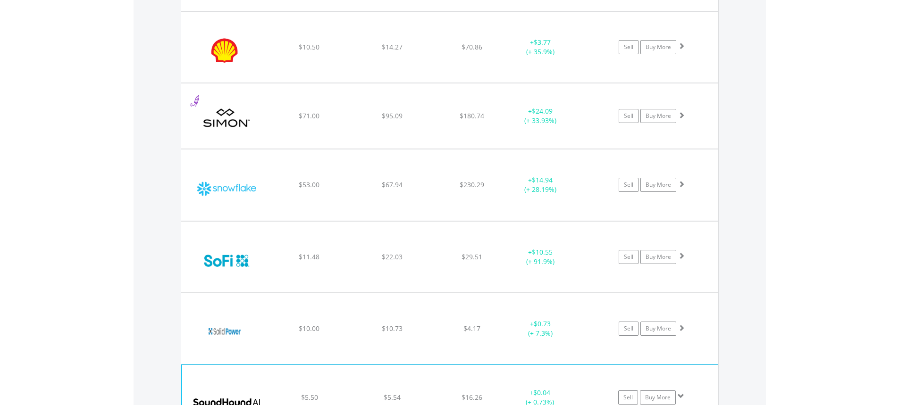
scroll to position [14102, 0]
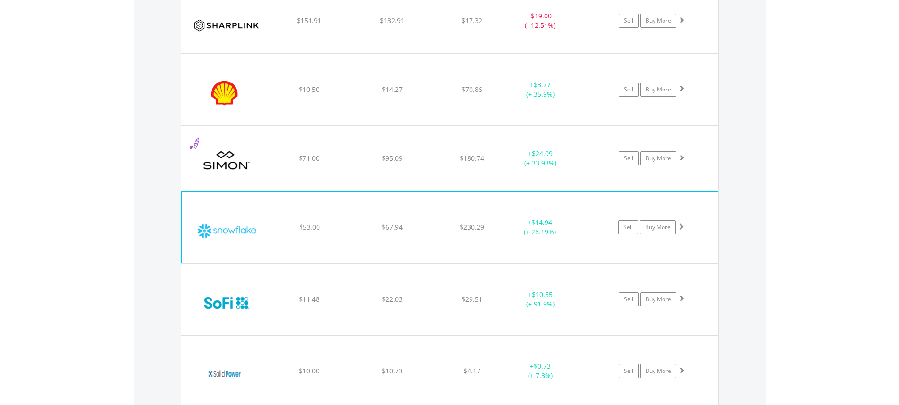
click at [510, 194] on div "﻿ Snowflake Inc $53.00 $67.94 $230.29 + $14.94 (+ 28.19%) Sell Buy More" at bounding box center [450, 227] width 536 height 71
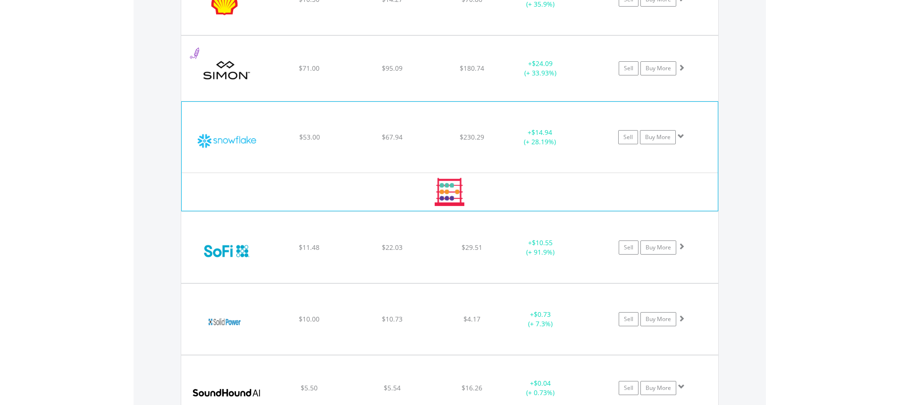
scroll to position [14196, 0]
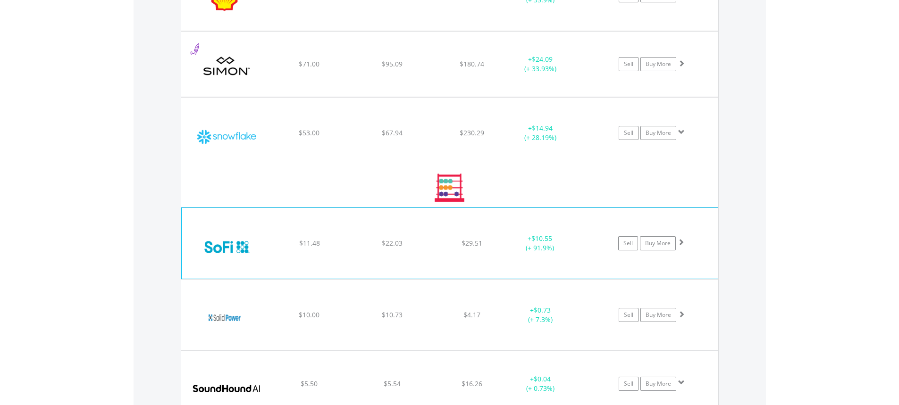
click at [498, 226] on div "﻿ SoFi Technologies $11.48 $22.03 $29.51 + $10.55 (+ 91.9%) Sell Buy More" at bounding box center [450, 243] width 536 height 71
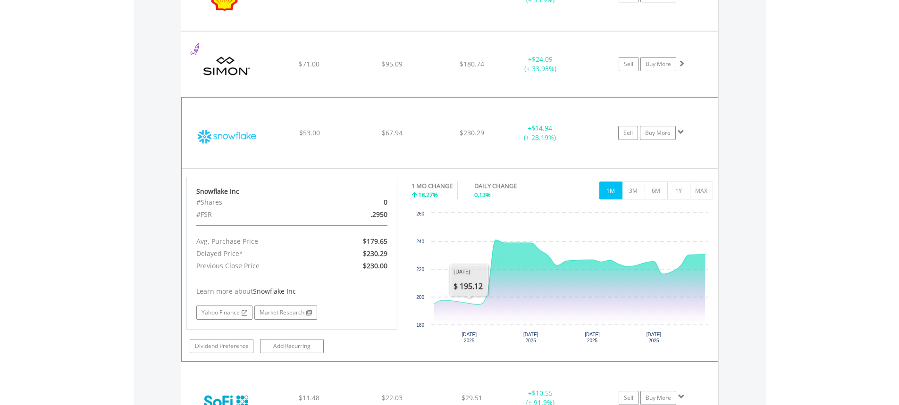
click at [448, 105] on div "﻿ Snowflake Inc $53.00 $67.94 $230.29 + $14.94 (+ 28.19%) Sell Buy More" at bounding box center [450, 133] width 536 height 71
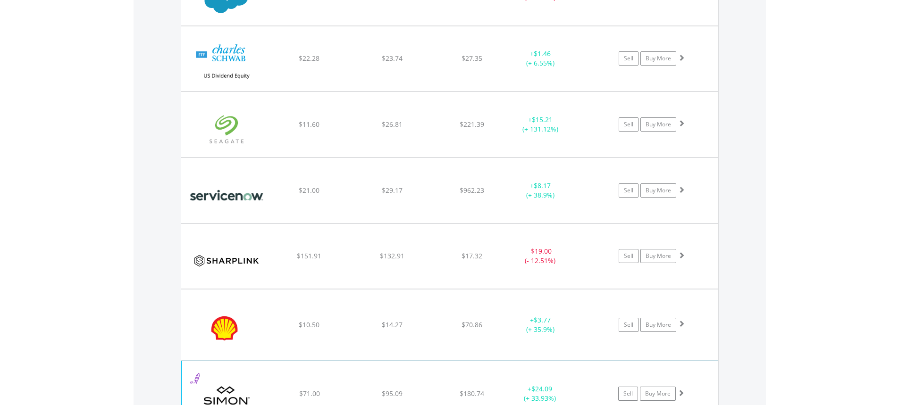
scroll to position [13866, 0]
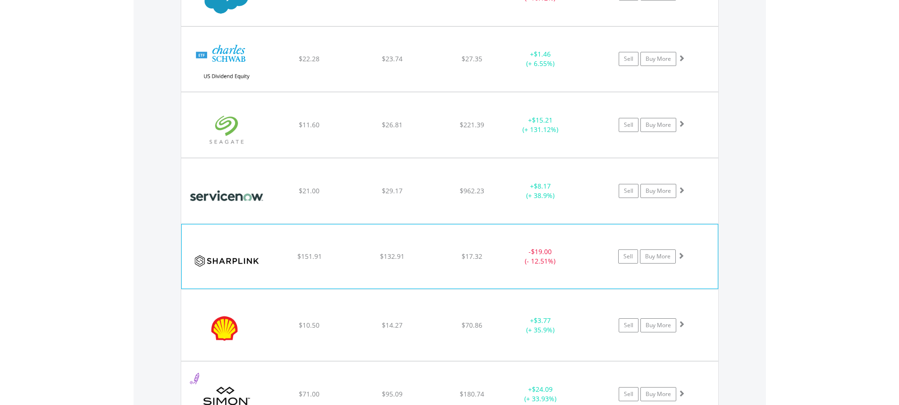
click at [502, 225] on div "﻿ Sharplink Gaming Inc $151.91 $132.91 $17.32 - $19.00 (- 12.51%) Sell Buy More" at bounding box center [450, 257] width 536 height 64
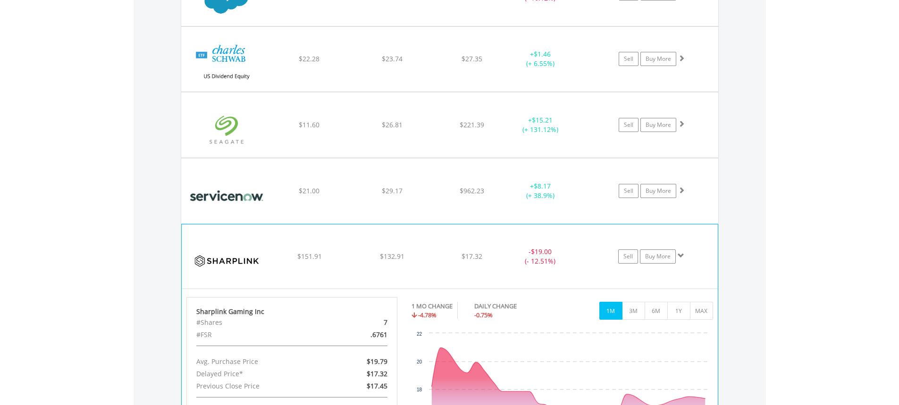
click at [500, 234] on div "﻿ Sharplink Gaming Inc $151.91 $132.91 $17.32 - $19.00 (- 12.51%) Sell Buy More" at bounding box center [450, 257] width 536 height 64
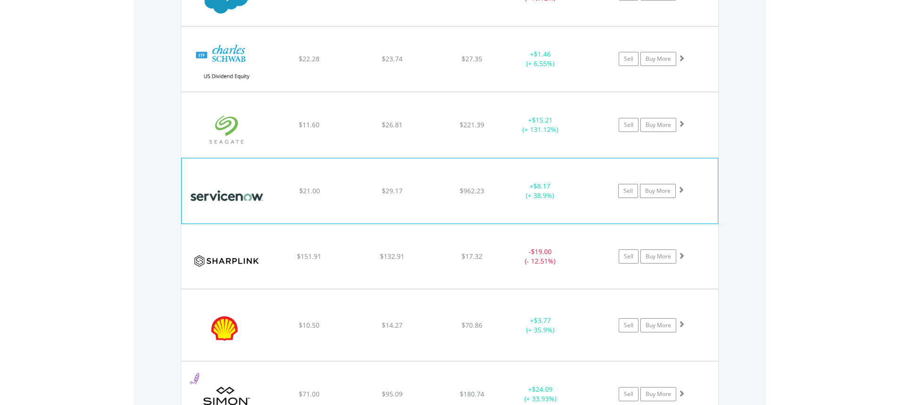
click at [501, 161] on div "﻿ Service Now Inc $21.00 $29.17 $962.23 + $8.17 (+ 38.9%) Sell Buy More" at bounding box center [450, 191] width 536 height 65
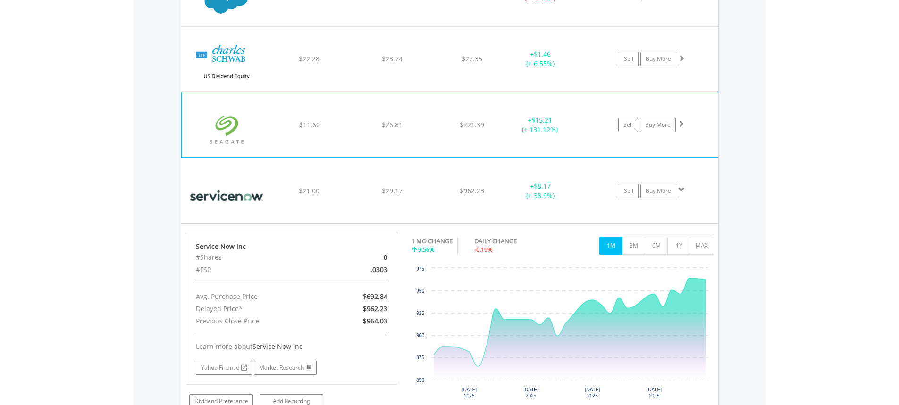
click at [501, 97] on div "﻿ Seagate Technology $11.60 $26.81 $221.39 + $15.21 (+ 131.12%) Sell Buy More" at bounding box center [450, 124] width 536 height 65
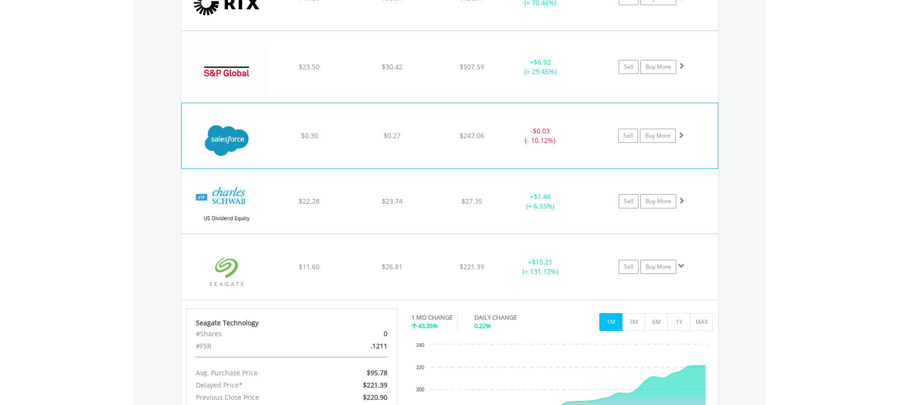
scroll to position [13677, 0]
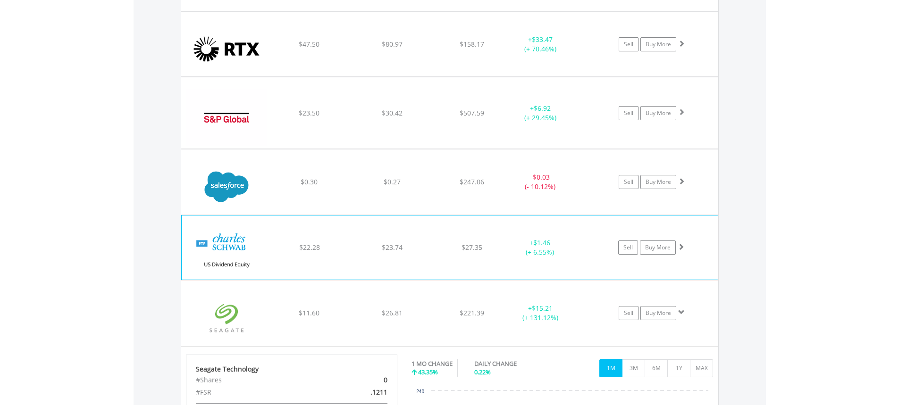
click at [496, 216] on div "﻿ [PERSON_NAME] US Dividend Equity ETF $22.28 $23.74 $27.35 + $1.46 (+ 6.55%) S…" at bounding box center [450, 248] width 536 height 64
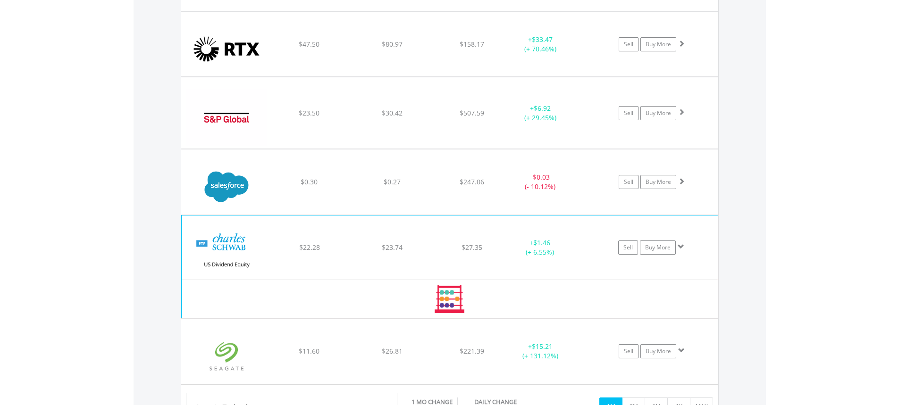
click at [489, 216] on div "﻿ [PERSON_NAME] US Dividend Equity ETF $22.28 $23.74 $27.35 + $1.46 (+ 6.55%) S…" at bounding box center [450, 248] width 536 height 64
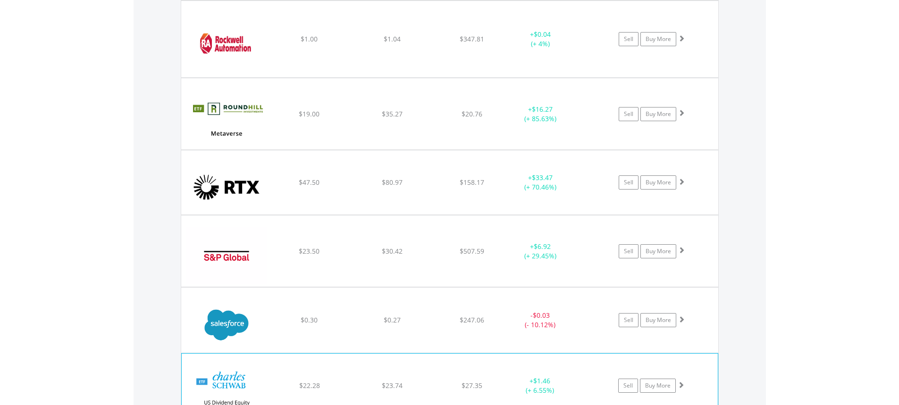
scroll to position [13536, 0]
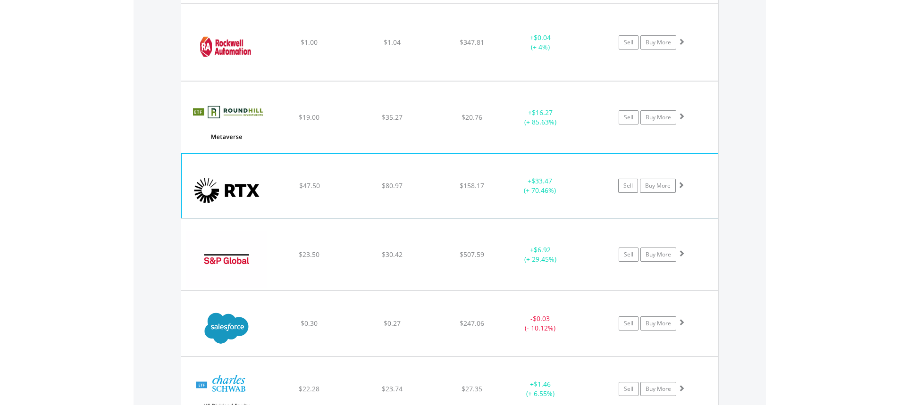
click at [511, 154] on div "﻿ RTX Corporation $47.50 $80.97 $158.17 + $33.47 (+ 70.46%) Sell Buy More" at bounding box center [450, 186] width 536 height 64
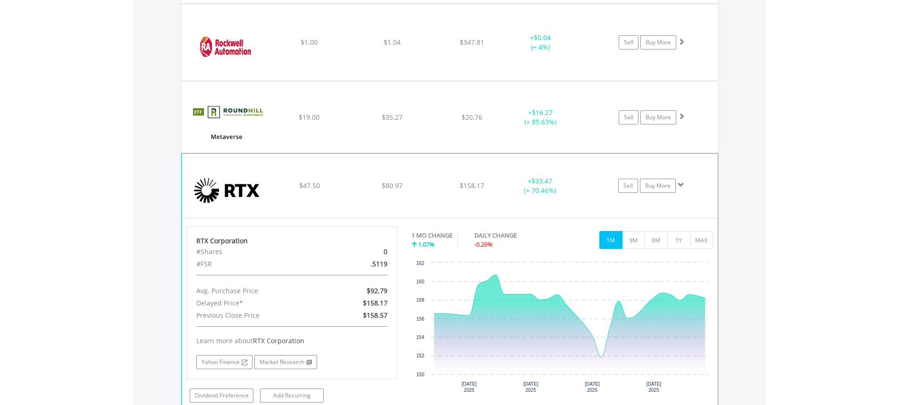
click at [499, 163] on div "﻿ RTX Corporation $47.50 $80.97 $158.17 + $33.47 (+ 70.46%) Sell Buy More" at bounding box center [450, 186] width 536 height 64
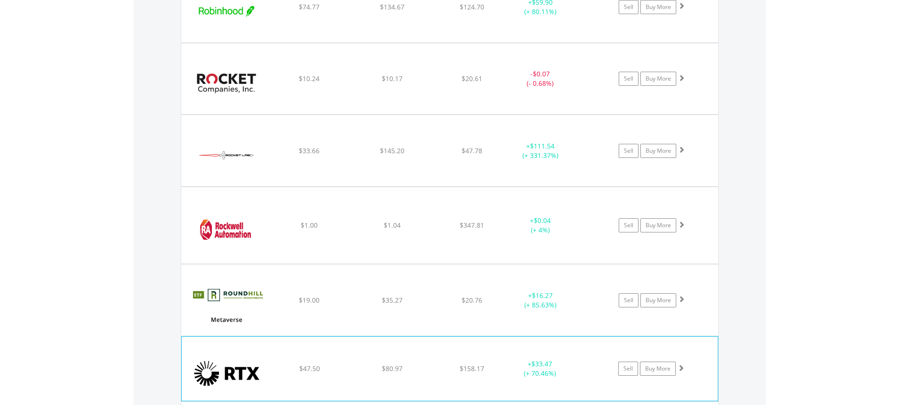
scroll to position [13347, 0]
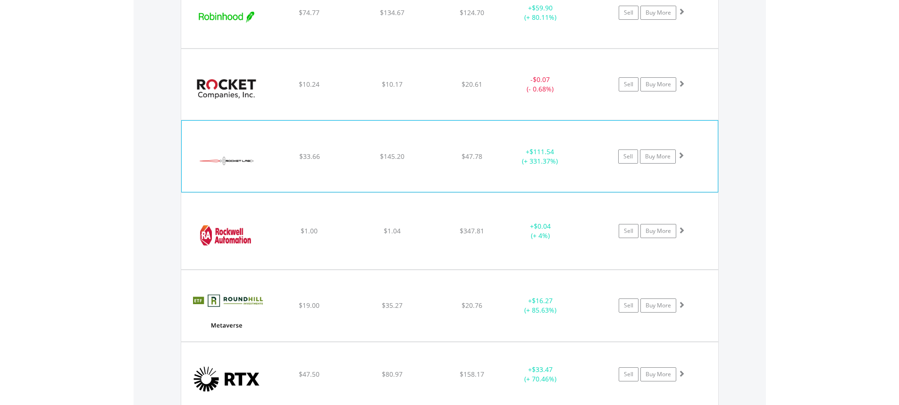
click at [487, 129] on div "﻿ Rocket Lab USA Inc $33.66 $145.20 $47.78 + $111.54 (+ 331.37%) Sell Buy More" at bounding box center [450, 156] width 536 height 71
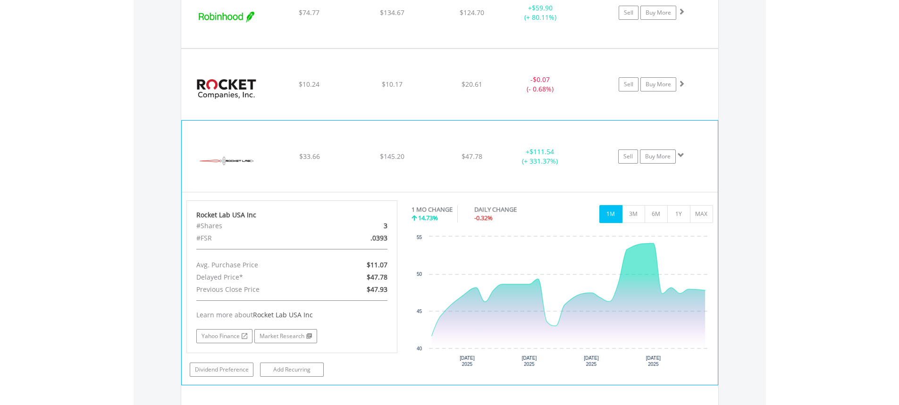
click at [495, 126] on div "﻿ Rocket Lab USA Inc $33.66 $145.20 $47.78 + $111.54 (+ 331.37%) Sell Buy More" at bounding box center [450, 156] width 536 height 71
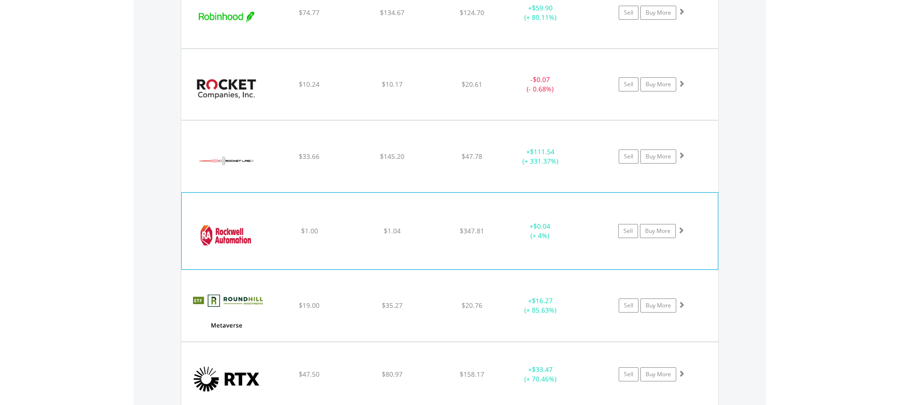
click at [513, 222] on div "+ $0.04 (+ 4%)" at bounding box center [539, 231] width 71 height 19
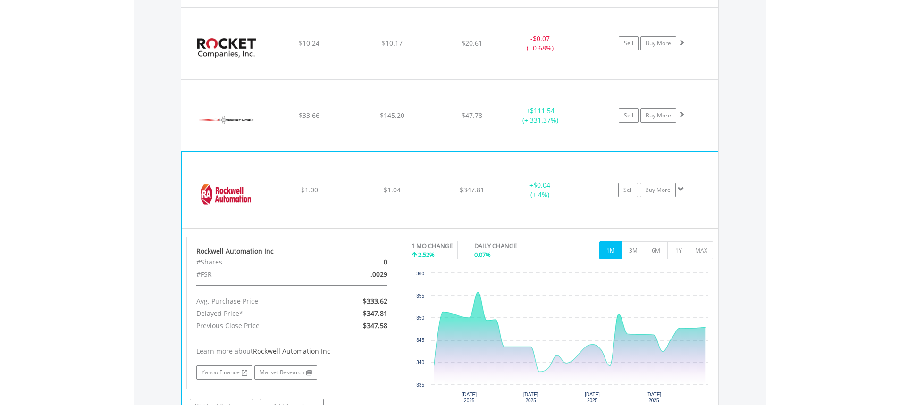
scroll to position [13394, 0]
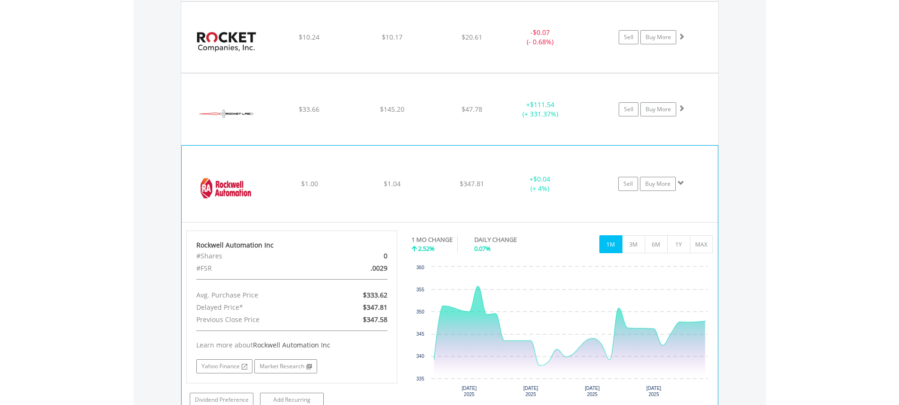
click at [500, 158] on div "﻿ Rockwell Automation Inc $1.00 $1.04 $347.81 + $0.04 (+ 4%) Sell Buy More" at bounding box center [450, 184] width 536 height 76
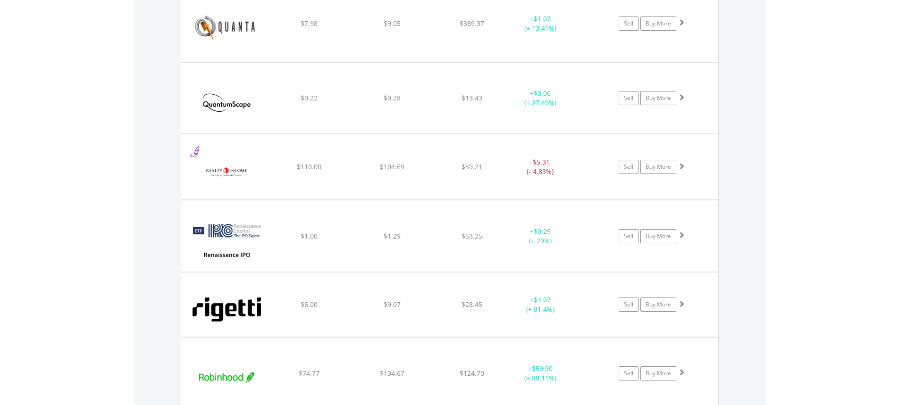
scroll to position [12923, 0]
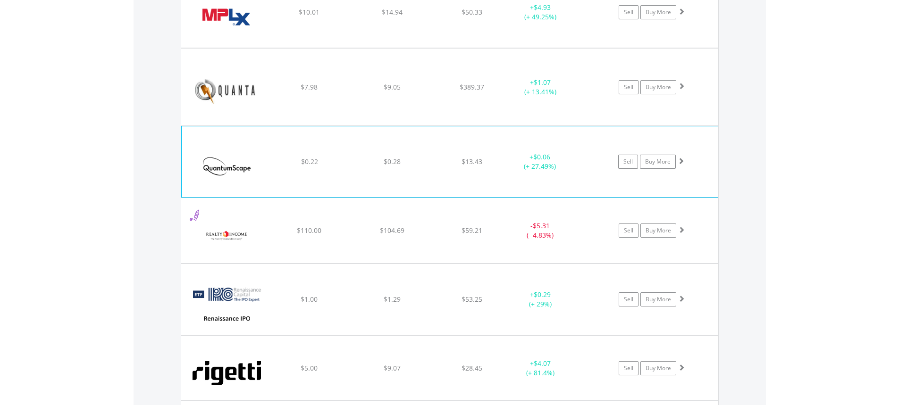
click at [506, 131] on div "﻿ QuantumScape Corp $0.22 $0.28 $13.43 + $0.06 (+ 27.49%) Sell Buy More" at bounding box center [450, 161] width 536 height 71
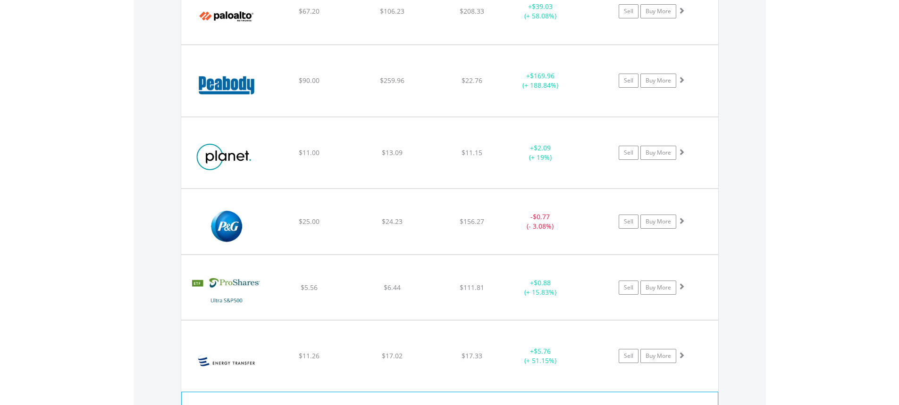
scroll to position [12404, 0]
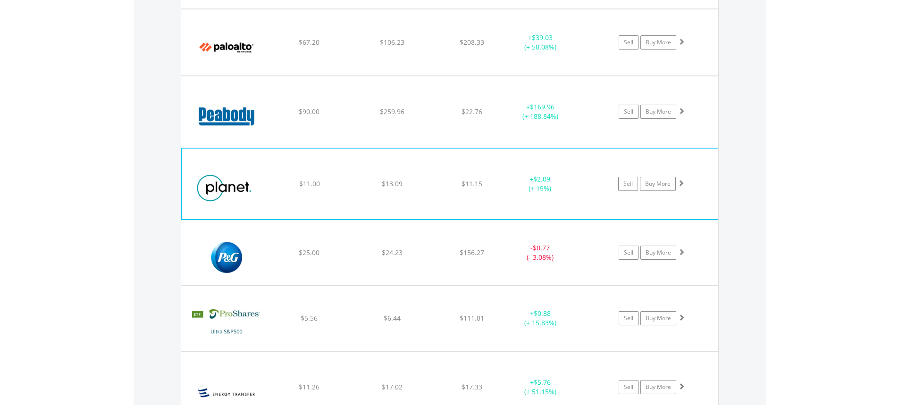
click at [504, 160] on div "﻿ Planet Labs PBC $11.00 $13.09 $11.15 + $2.09 (+ 19%) Sell Buy More" at bounding box center [450, 184] width 536 height 71
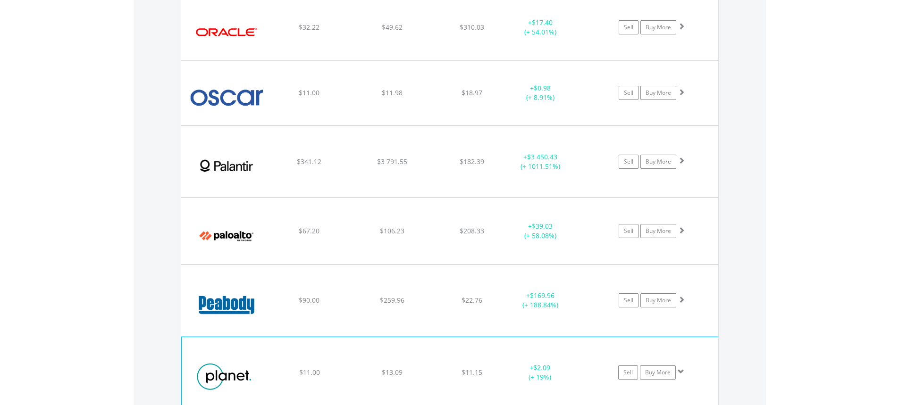
scroll to position [12168, 0]
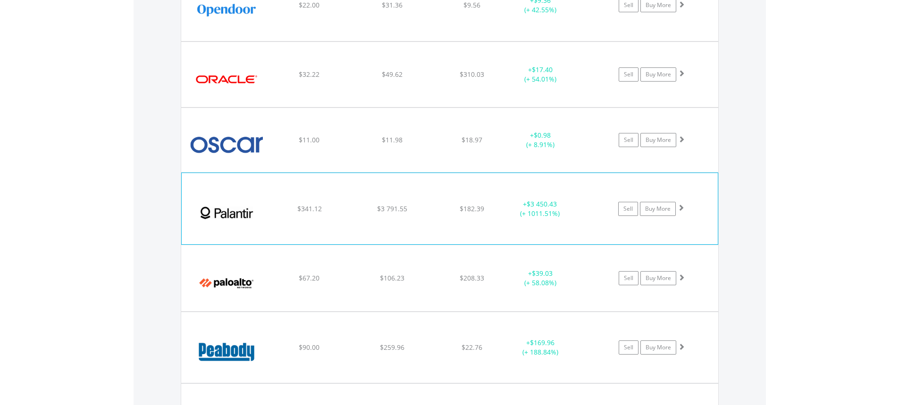
click at [506, 180] on div "﻿ Palantir Technologies Inc $341.12 $3 791.55 $182.39 + $3 450.43 (+ 1011.51%) …" at bounding box center [450, 208] width 536 height 71
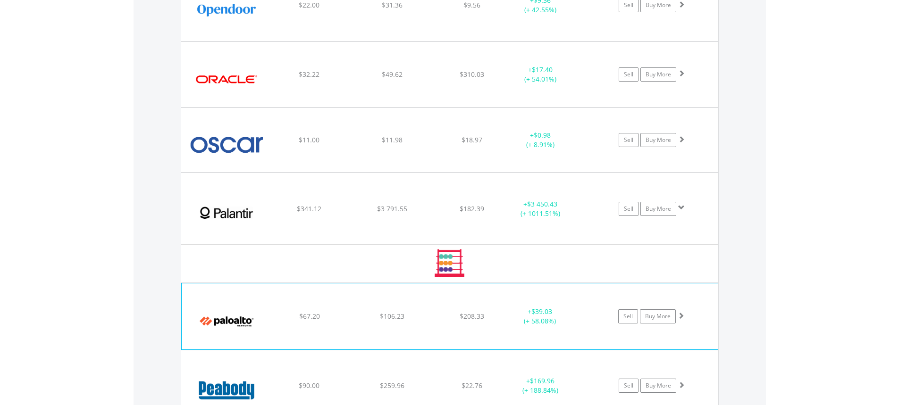
click at [505, 313] on div "+ $39.03 (+ 58.08%)" at bounding box center [539, 316] width 71 height 19
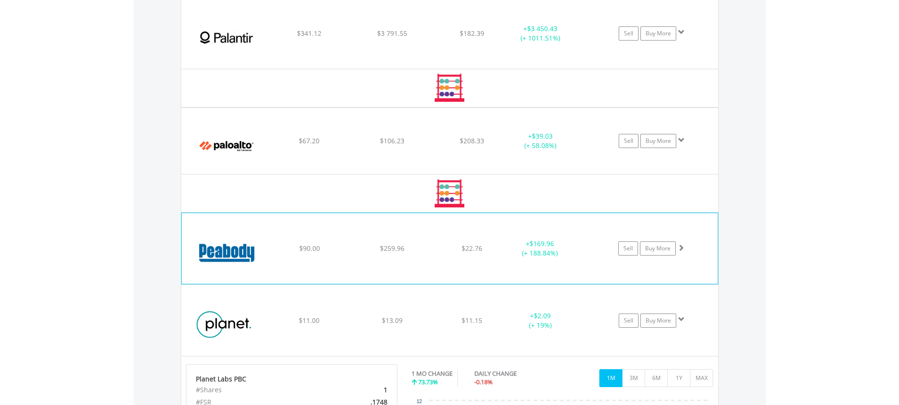
scroll to position [12404, 0]
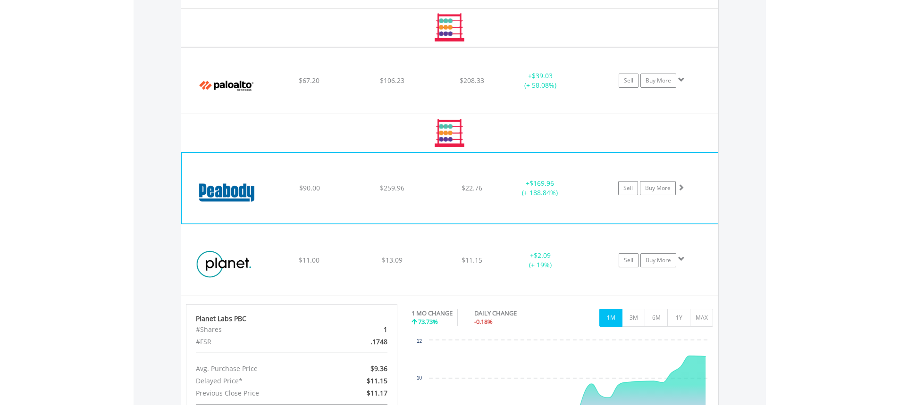
click at [457, 154] on div "﻿ Peabody Energy Corp $90.00 $259.96 $22.76 + $169.96 (+ 188.84%) Sell Buy More" at bounding box center [450, 188] width 536 height 71
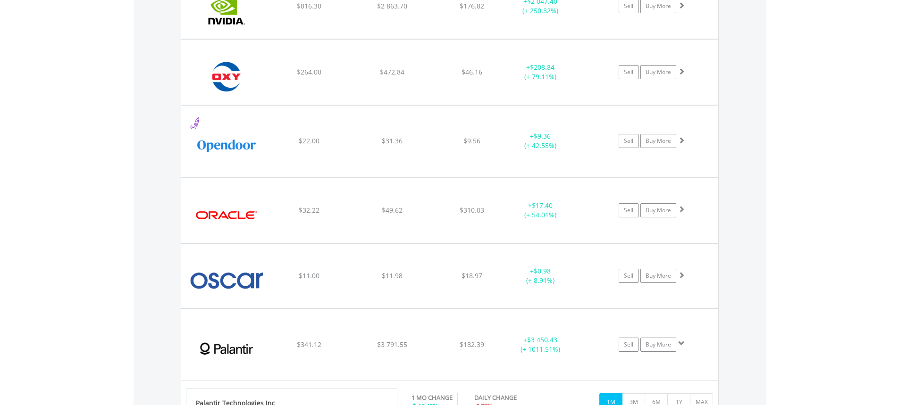
scroll to position [12026, 0]
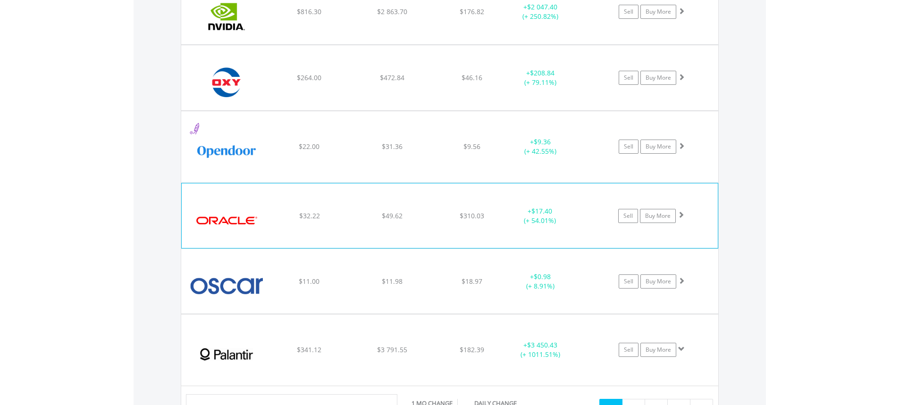
click at [510, 191] on div "﻿ Oracle Corp $32.22 $49.62 $310.03 + $17.40 (+ 54.01%) Sell Buy More" at bounding box center [450, 216] width 536 height 65
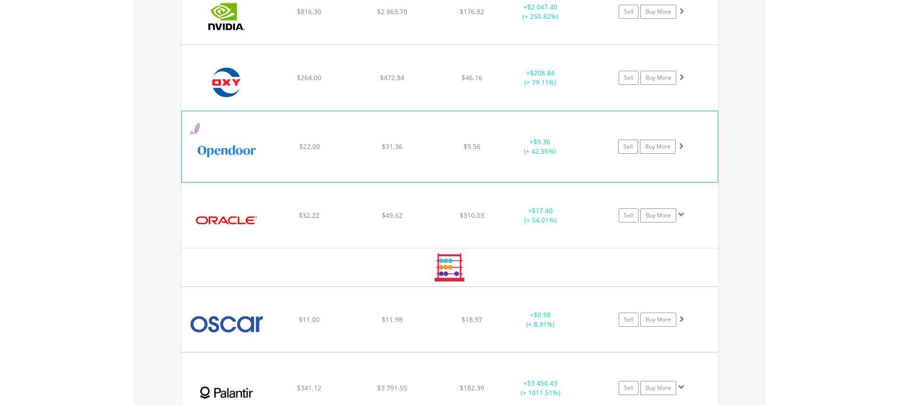
drag, startPoint x: 489, startPoint y: 121, endPoint x: 486, endPoint y: 111, distance: 10.0
click at [488, 117] on div "﻿ Opendoor Technologies Inc $22.00 $31.36 $9.56 + $9.36 (+ 42.55%) Sell Buy More" at bounding box center [450, 146] width 536 height 71
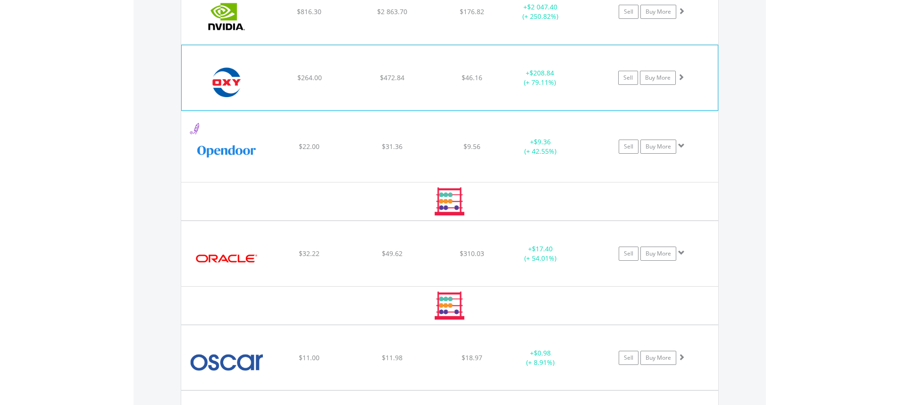
click at [498, 73] on div "$46.16" at bounding box center [471, 77] width 75 height 9
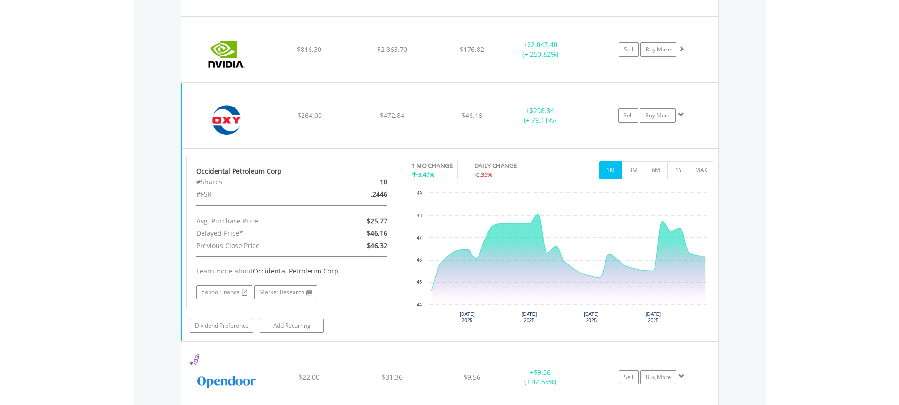
scroll to position [11979, 0]
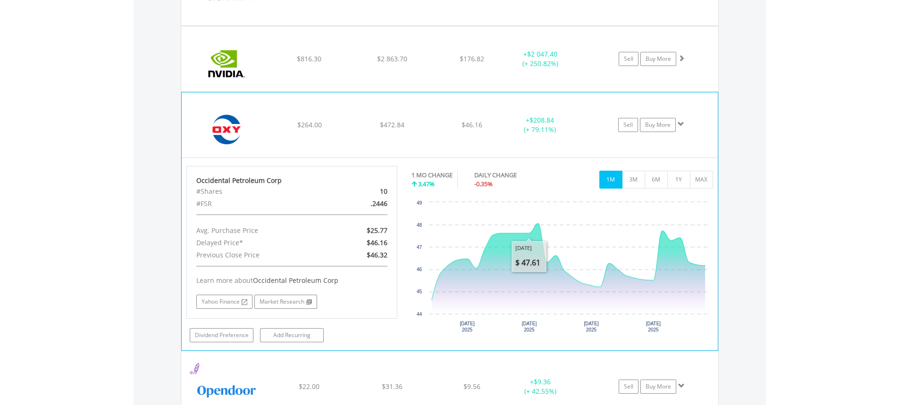
click at [573, 104] on div "﻿ Occidental Petroleum Corp $264.00 $472.84 $46.16 + $208.84 (+ 79.11%) Sell Bu…" at bounding box center [450, 124] width 536 height 65
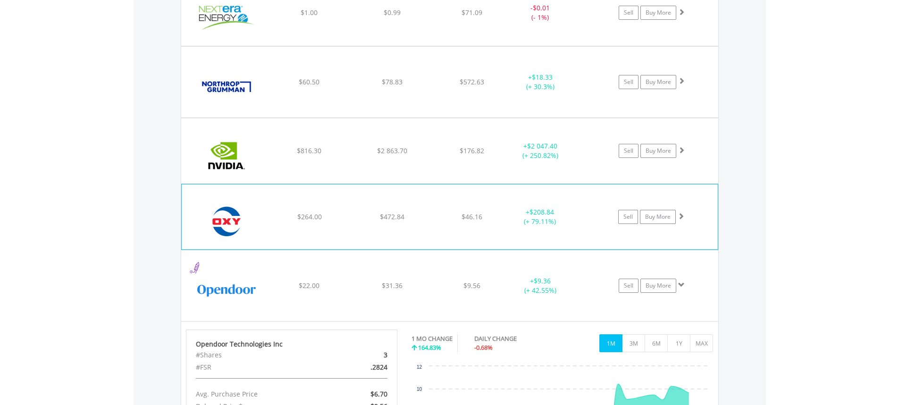
scroll to position [11885, 0]
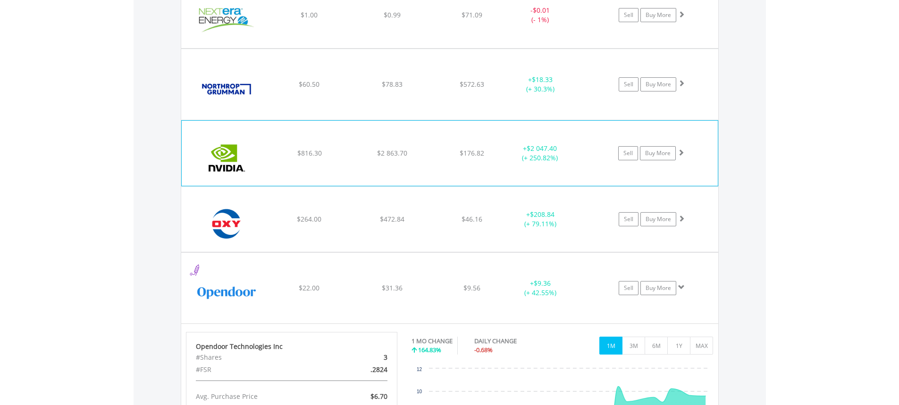
click at [504, 121] on div "﻿ Nvidia Corp $816.30 $2 863.70 $176.82 + $2 047.40 (+ 250.82%) Sell Buy More" at bounding box center [450, 153] width 536 height 65
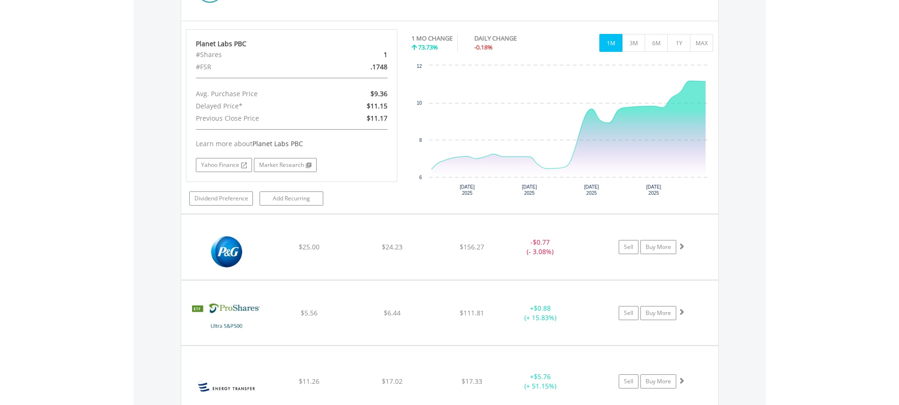
scroll to position [13725, 0]
